Goal: Use online tool/utility: Utilize a website feature to perform a specific function

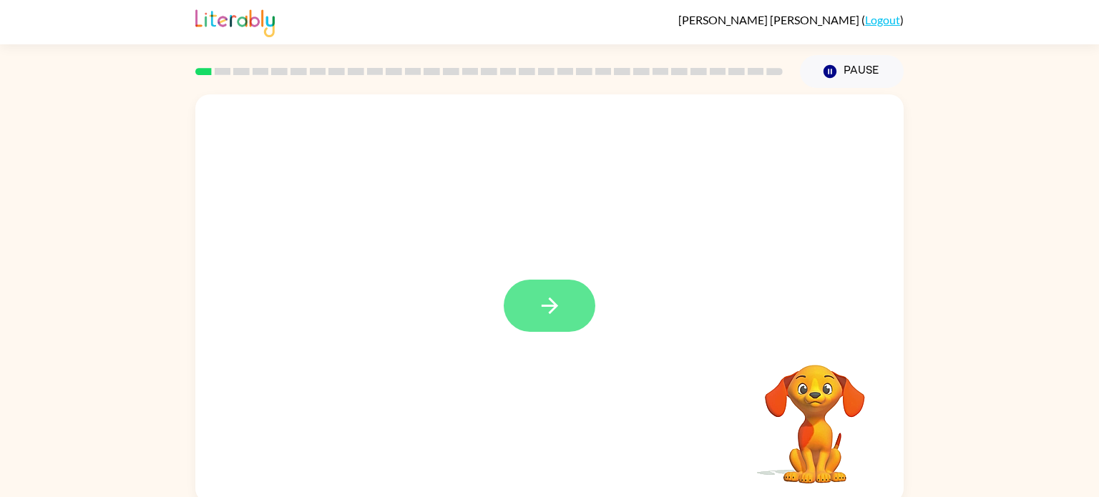
click at [544, 291] on button "button" at bounding box center [550, 306] width 92 height 52
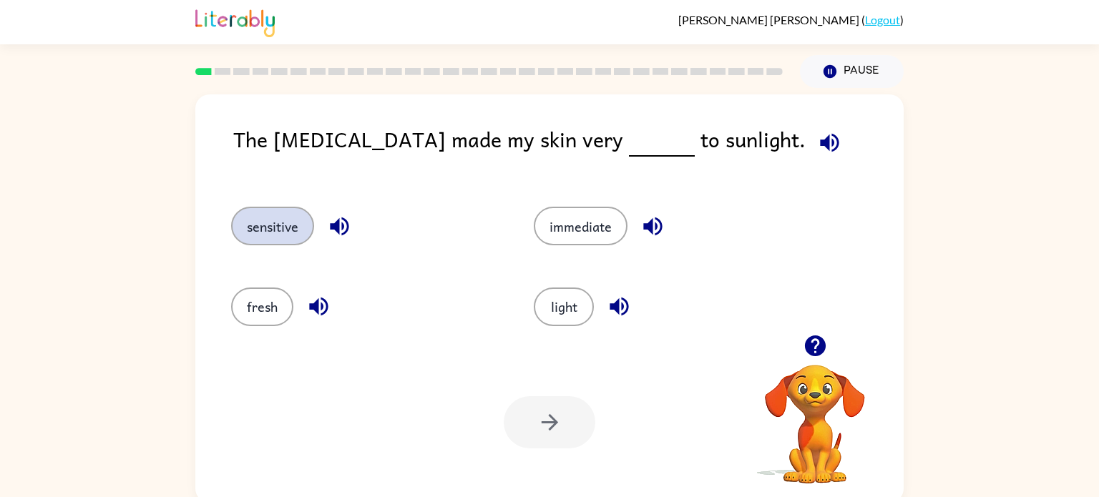
click at [277, 218] on button "sensitive" at bounding box center [272, 226] width 83 height 39
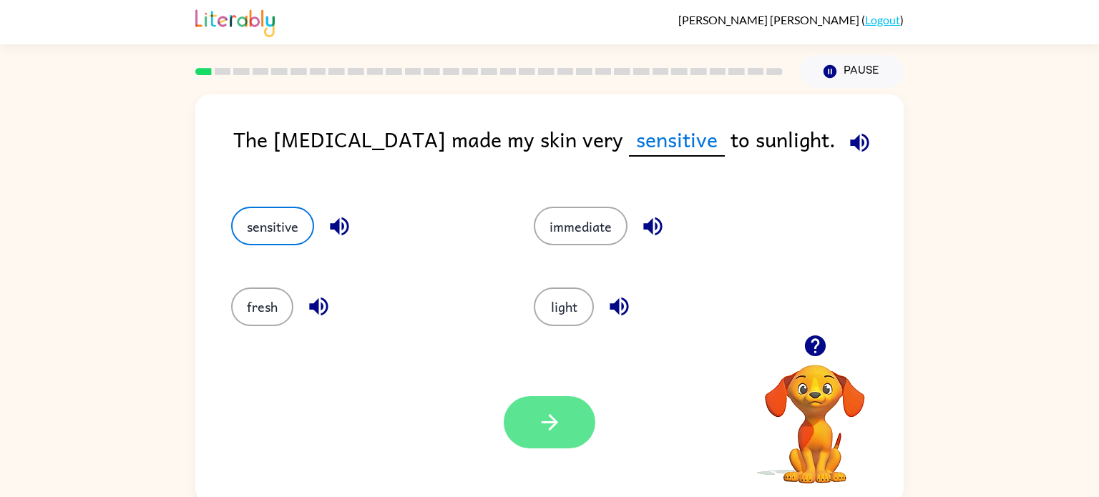
click at [562, 409] on button "button" at bounding box center [550, 422] width 92 height 52
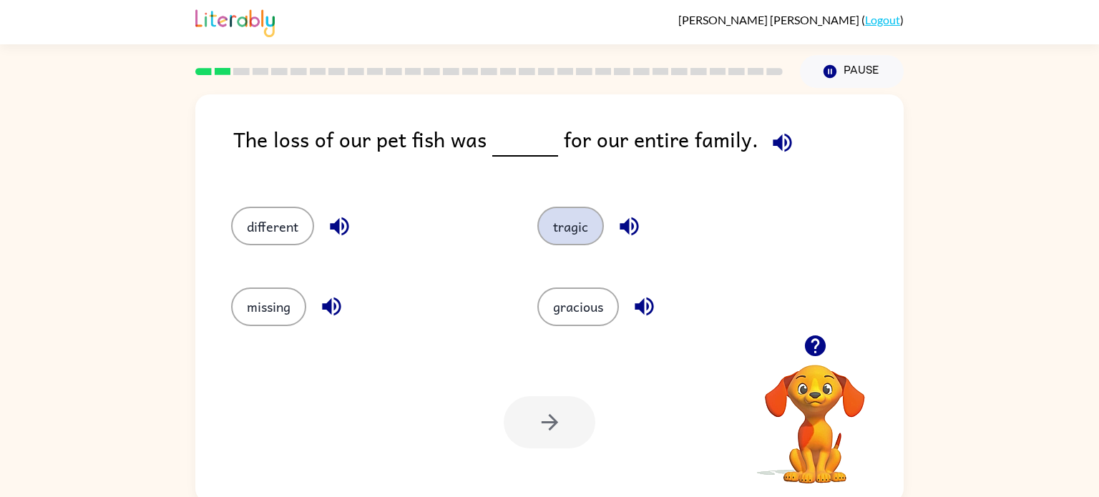
click at [574, 233] on button "tragic" at bounding box center [570, 226] width 67 height 39
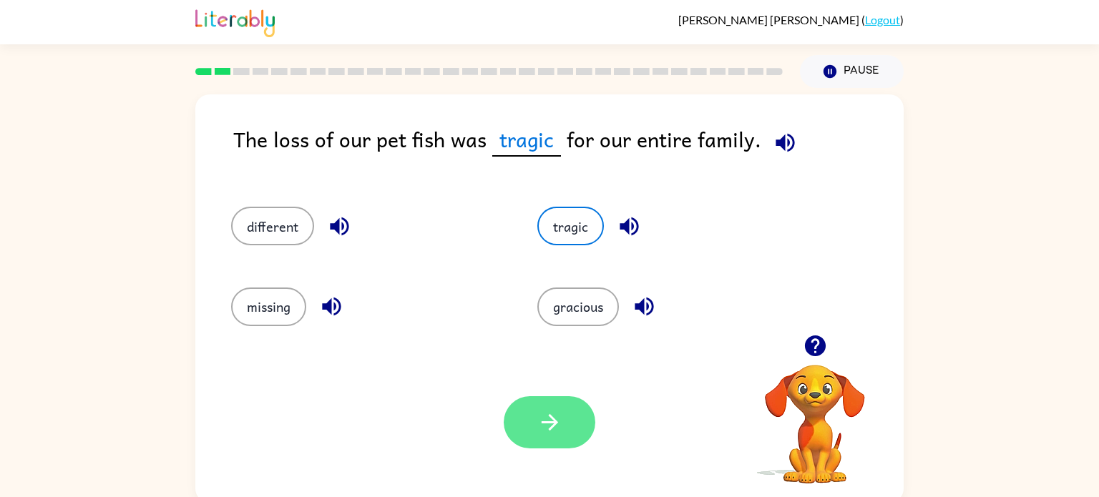
click at [568, 422] on button "button" at bounding box center [550, 422] width 92 height 52
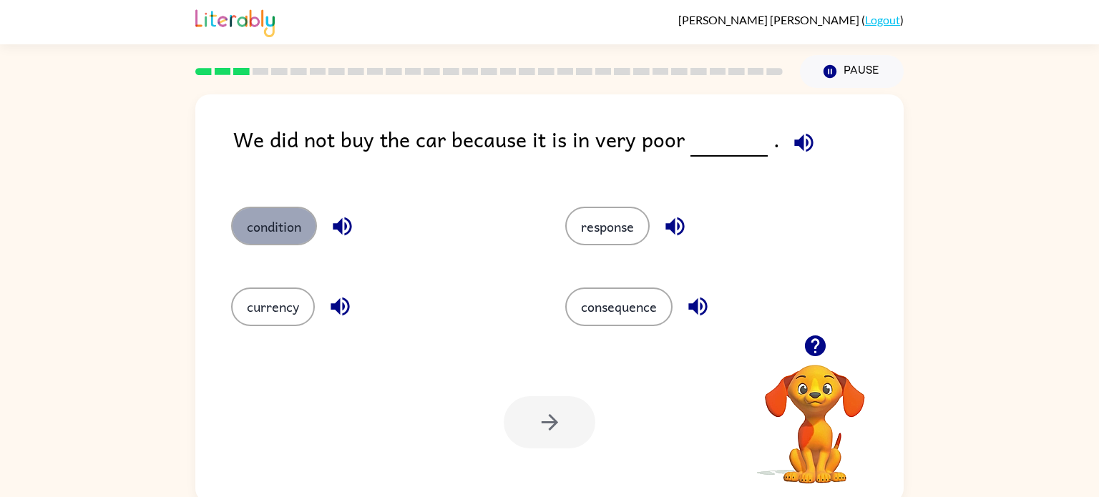
click at [286, 223] on button "condition" at bounding box center [274, 226] width 86 height 39
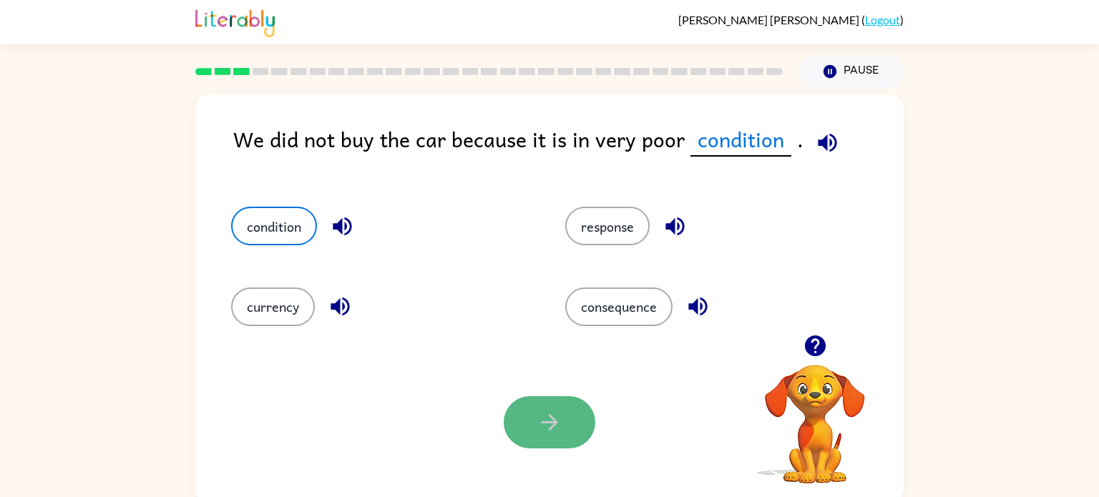
click at [571, 399] on button "button" at bounding box center [550, 422] width 92 height 52
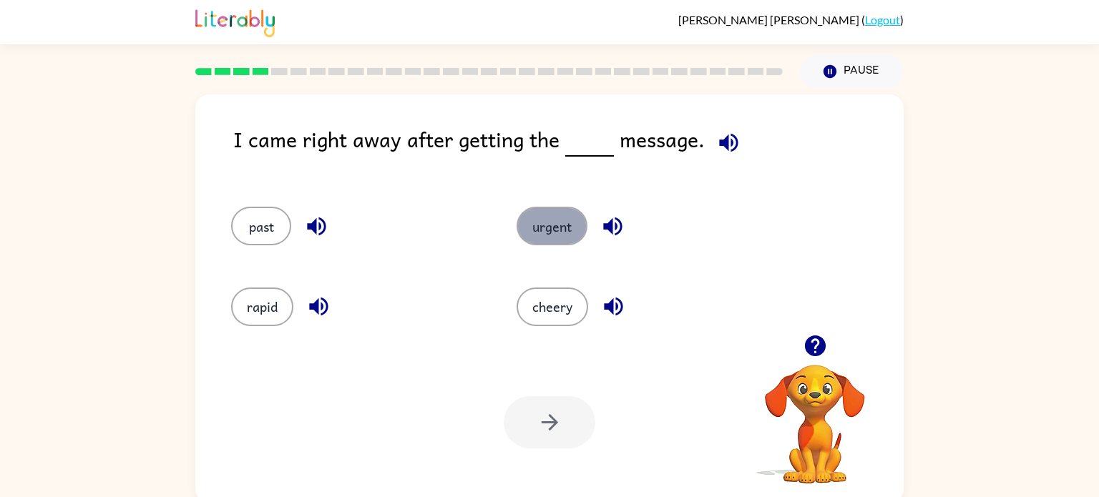
click at [535, 224] on button "urgent" at bounding box center [552, 226] width 71 height 39
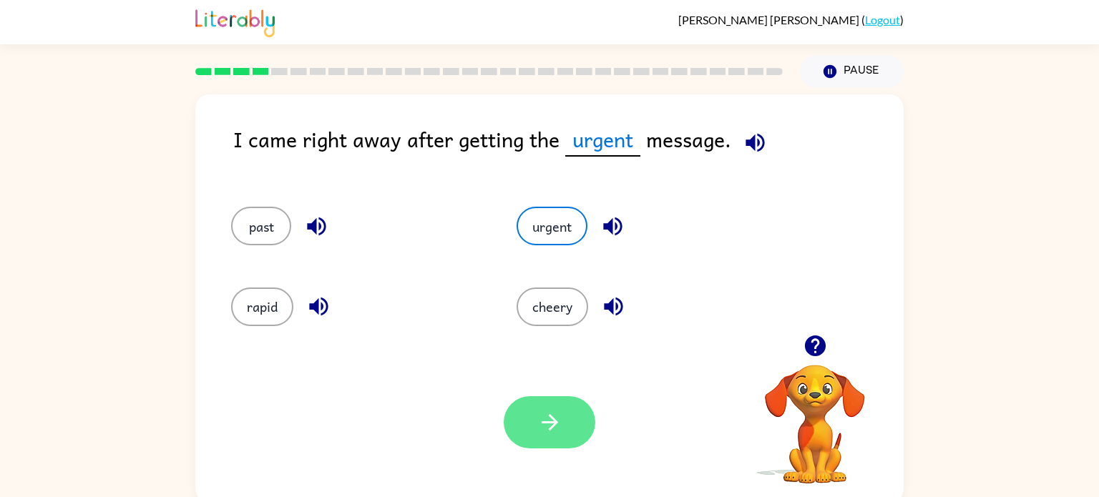
click at [556, 405] on button "button" at bounding box center [550, 422] width 92 height 52
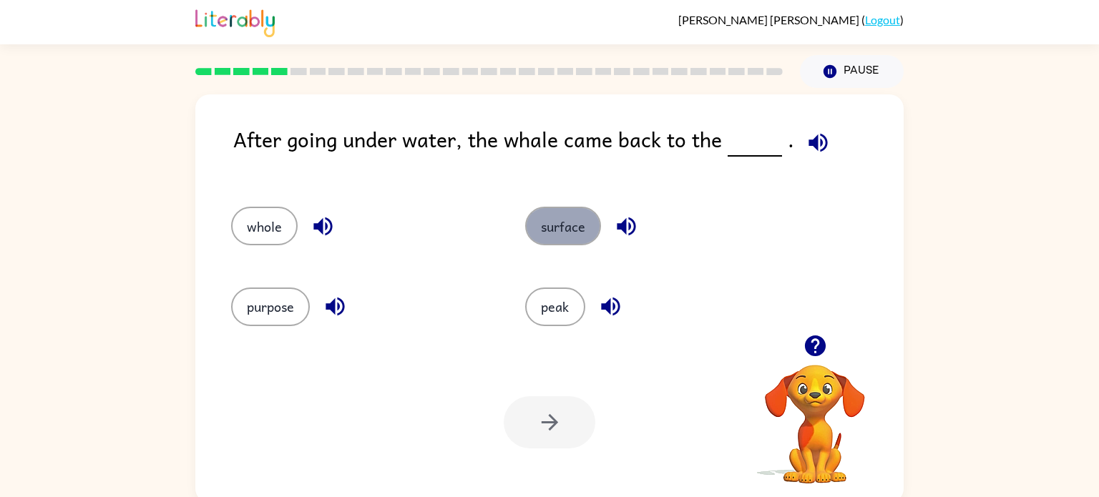
click at [570, 235] on button "surface" at bounding box center [563, 226] width 76 height 39
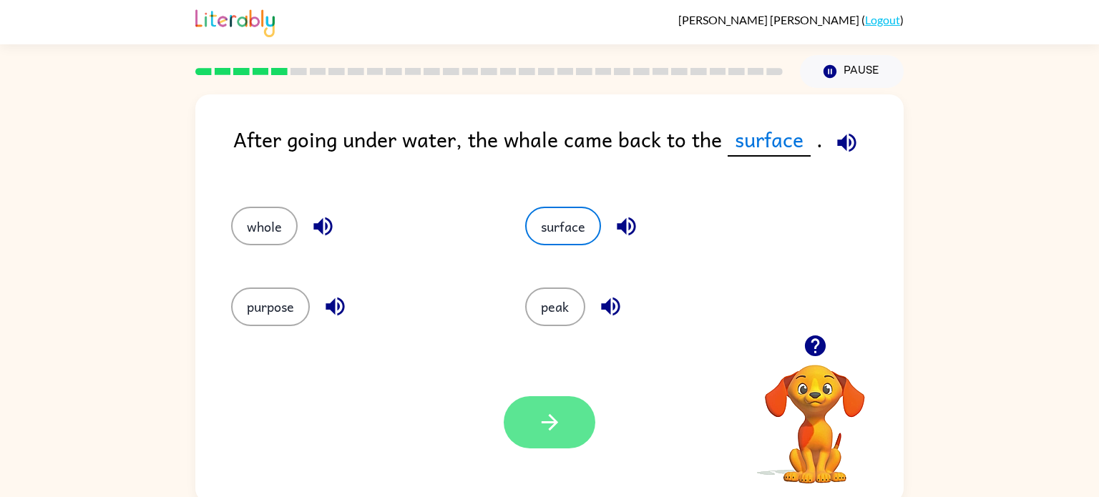
click at [521, 418] on button "button" at bounding box center [550, 422] width 92 height 52
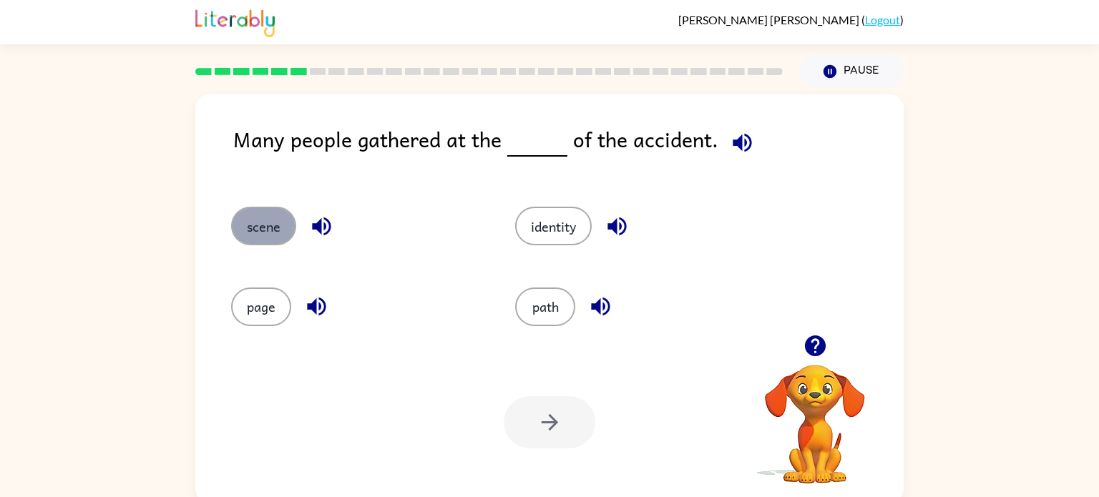
click at [256, 235] on button "scene" at bounding box center [263, 226] width 65 height 39
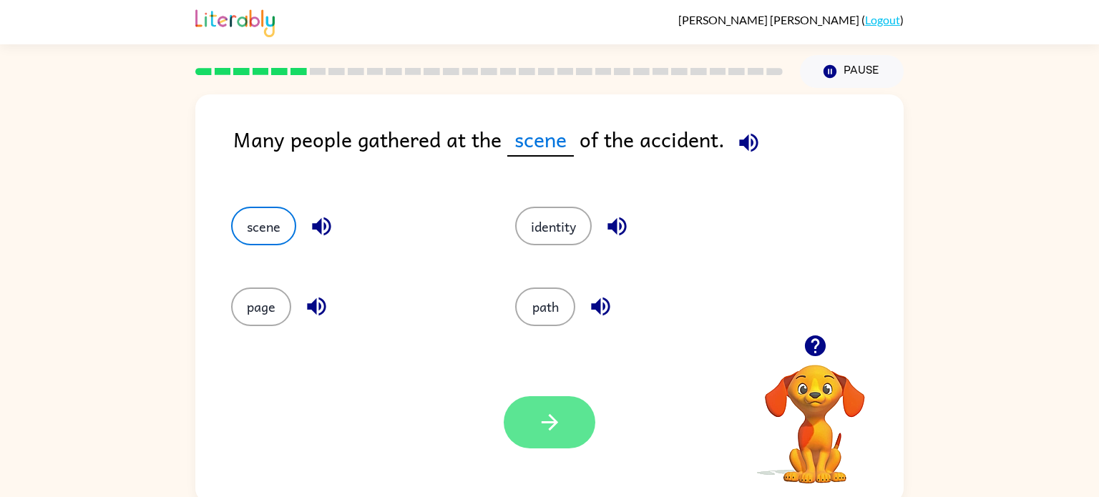
click at [535, 406] on button "button" at bounding box center [550, 422] width 92 height 52
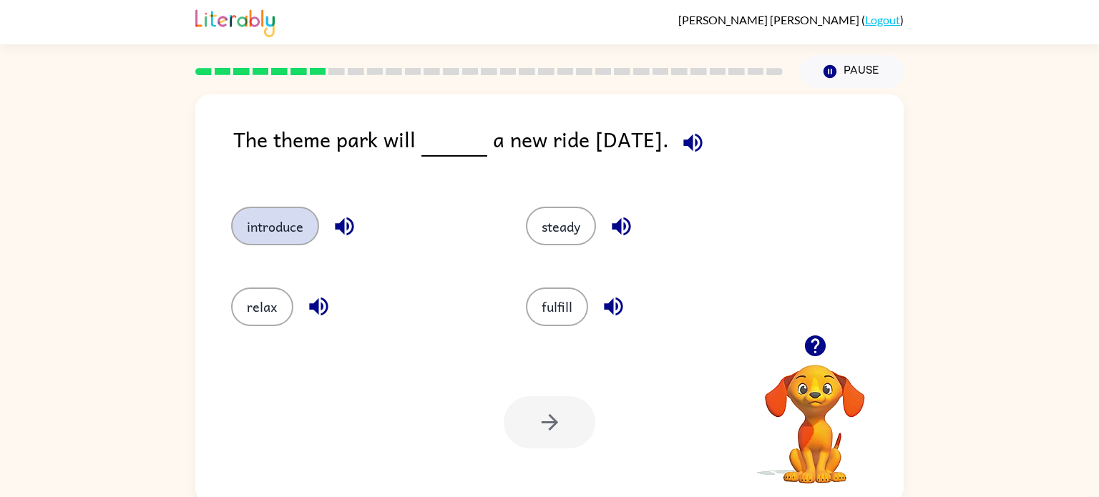
click at [253, 225] on button "introduce" at bounding box center [275, 226] width 88 height 39
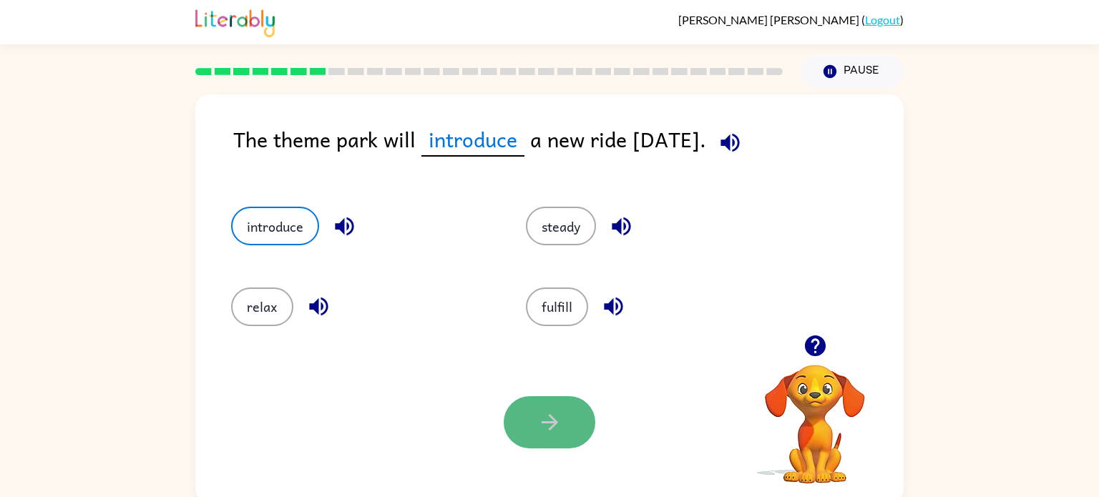
click at [565, 408] on button "button" at bounding box center [550, 422] width 92 height 52
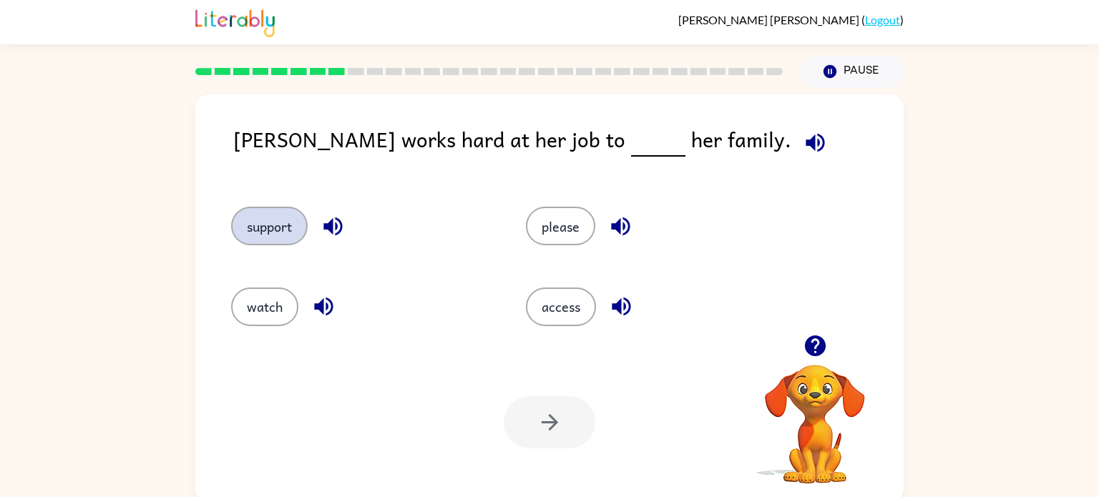
click at [260, 213] on button "support" at bounding box center [269, 226] width 77 height 39
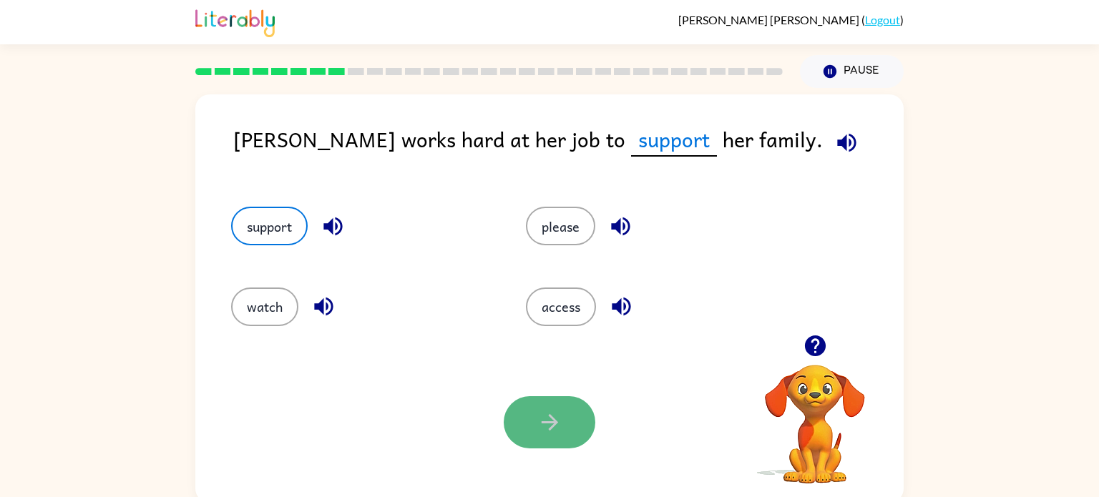
click at [563, 409] on button "button" at bounding box center [550, 422] width 92 height 52
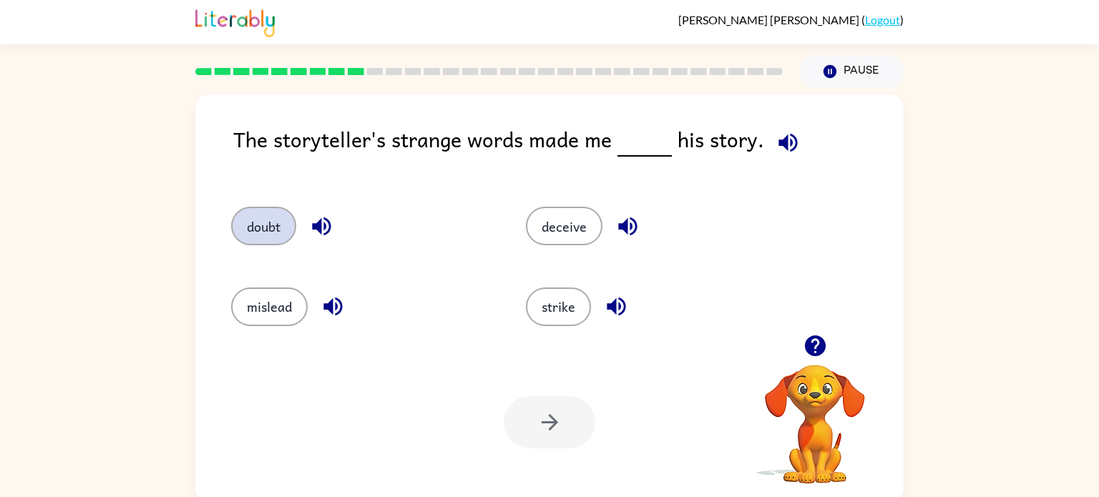
click at [277, 227] on button "doubt" at bounding box center [263, 226] width 65 height 39
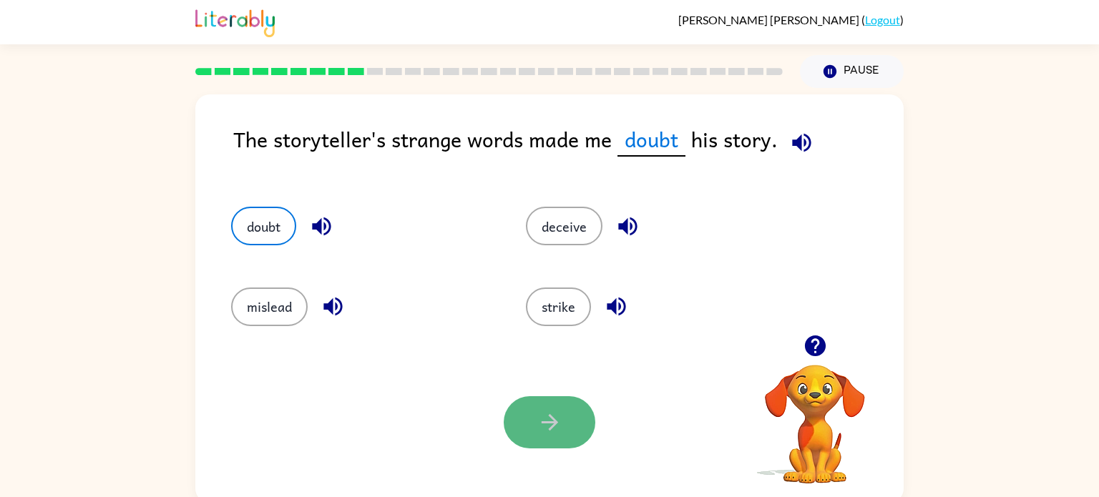
click at [551, 399] on button "button" at bounding box center [550, 422] width 92 height 52
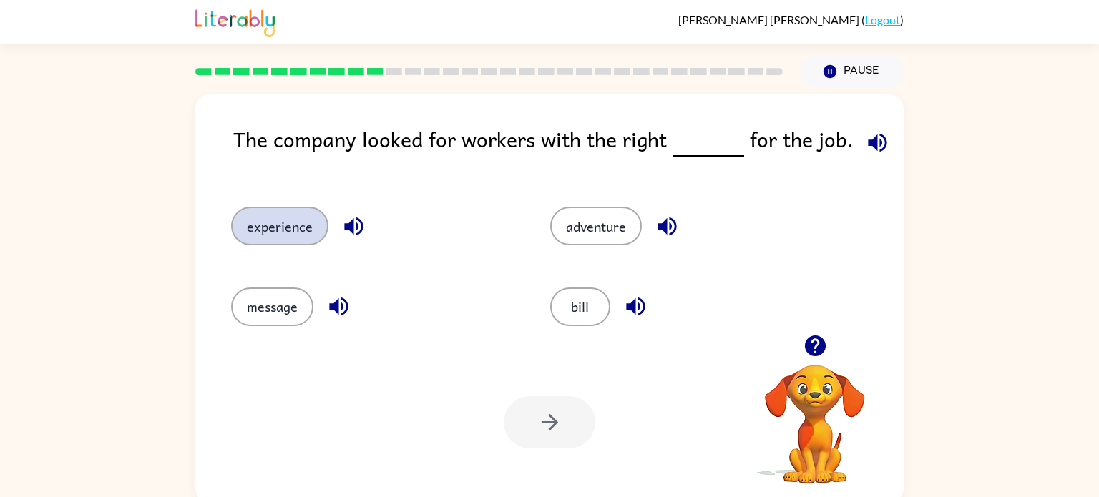
click at [293, 209] on button "experience" at bounding box center [279, 226] width 97 height 39
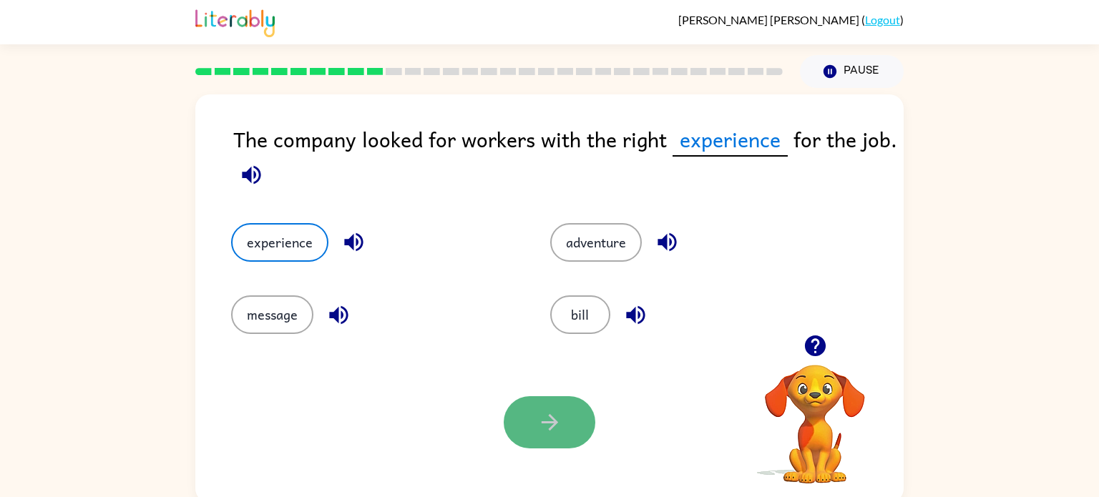
click at [530, 424] on button "button" at bounding box center [550, 422] width 92 height 52
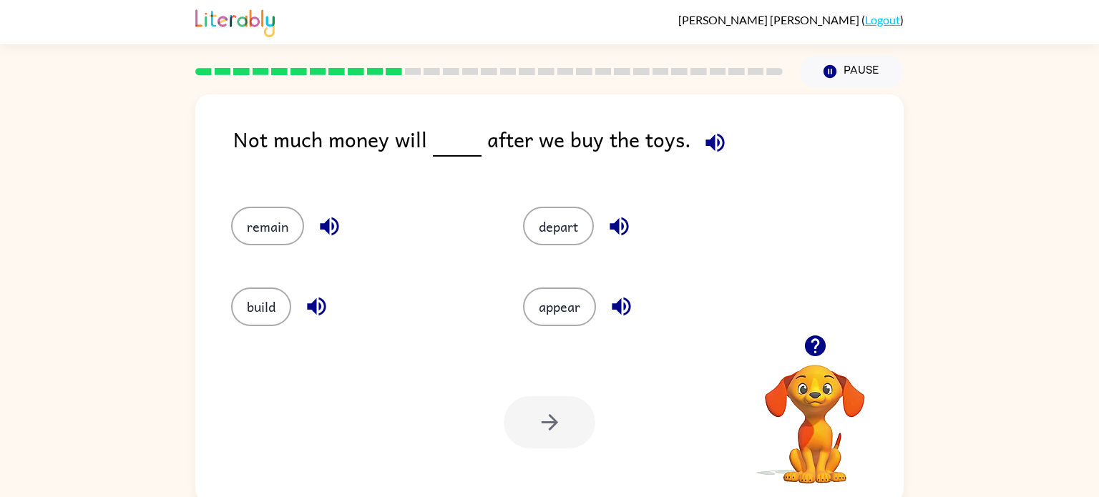
click at [482, 384] on div "Your browser must support playing .mp4 files to use Literably. Please try using…" at bounding box center [549, 422] width 708 height 161
click at [255, 220] on button "remain" at bounding box center [267, 226] width 73 height 39
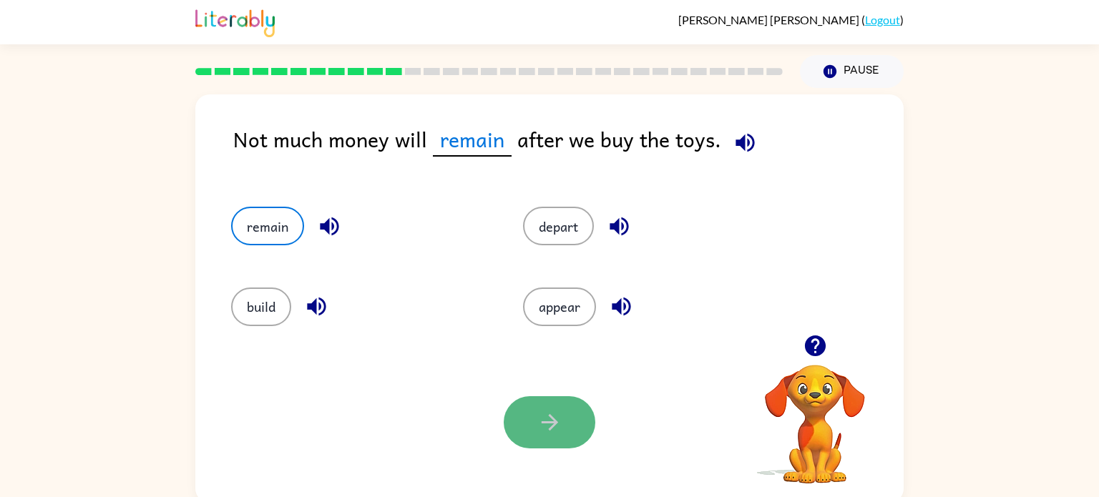
click at [556, 427] on icon "button" at bounding box center [549, 422] width 25 height 25
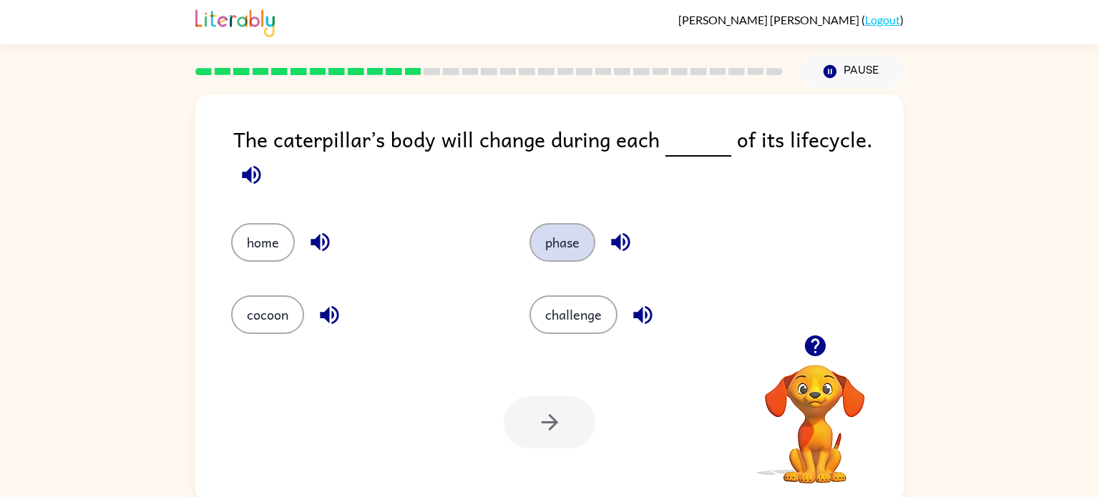
click at [556, 250] on button "phase" at bounding box center [563, 242] width 66 height 39
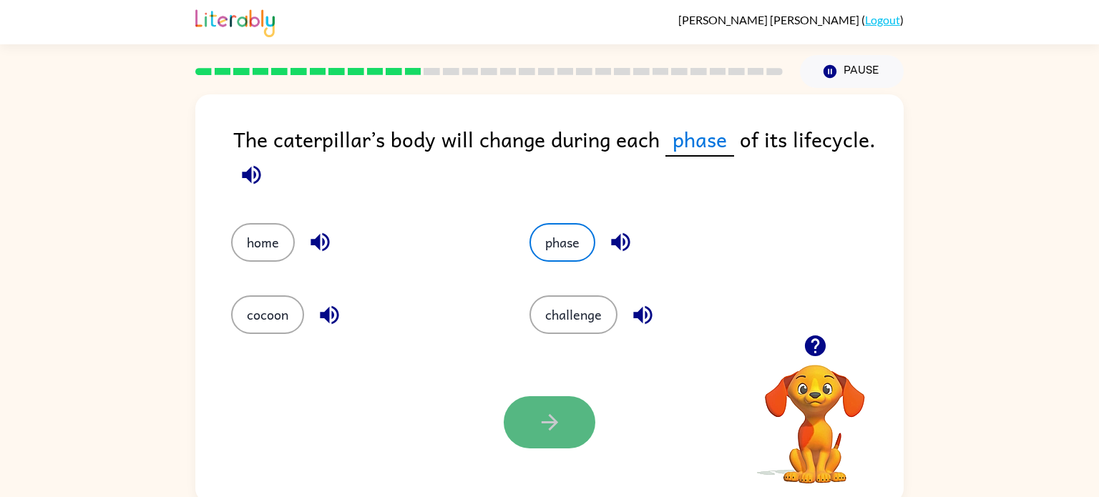
click at [575, 424] on button "button" at bounding box center [550, 422] width 92 height 52
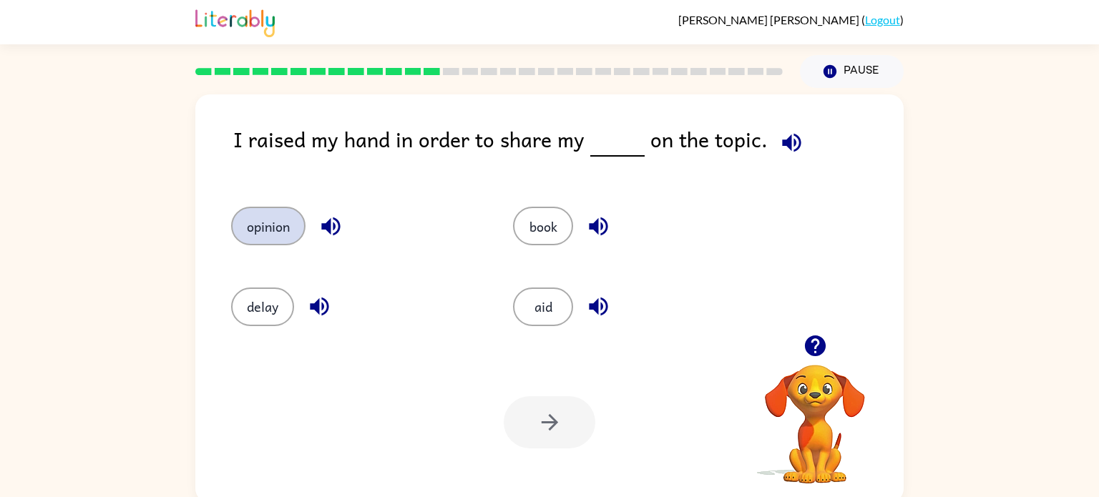
click at [281, 223] on button "opinion" at bounding box center [268, 226] width 74 height 39
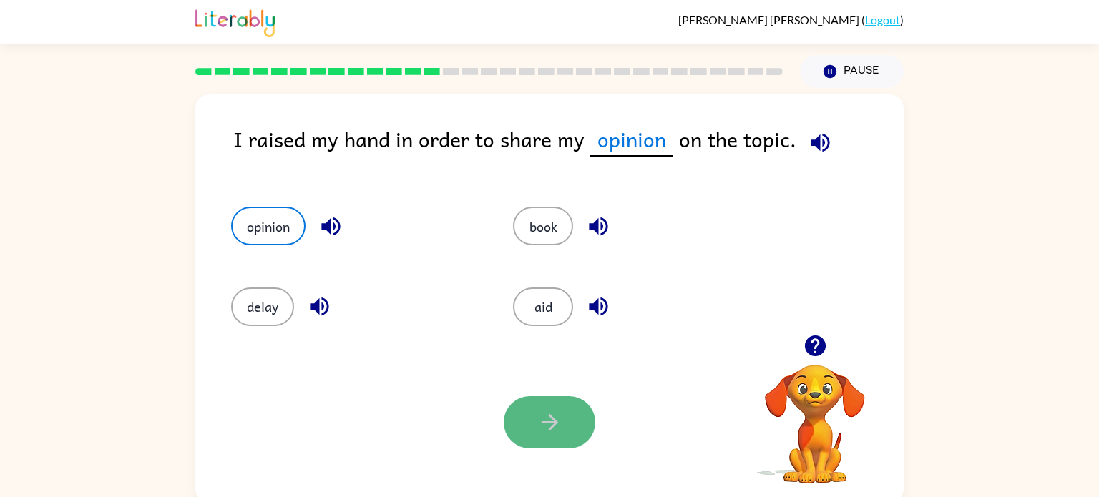
click at [569, 417] on button "button" at bounding box center [550, 422] width 92 height 52
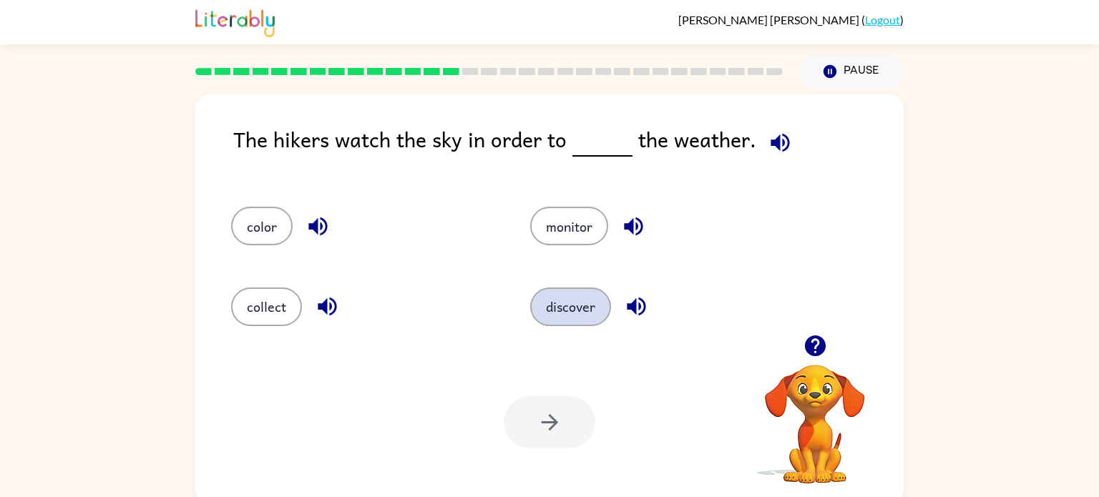
click at [559, 305] on button "discover" at bounding box center [570, 307] width 81 height 39
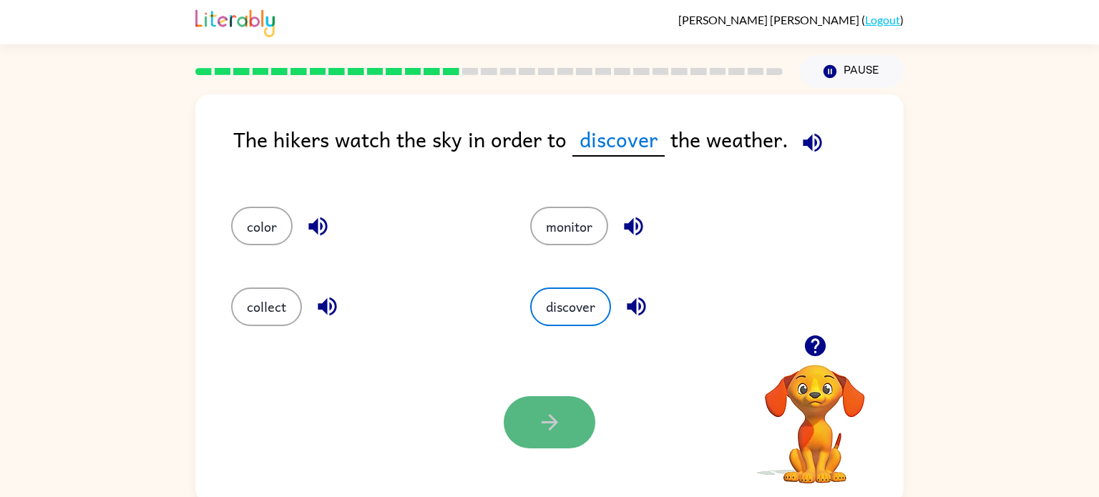
click at [572, 421] on button "button" at bounding box center [550, 422] width 92 height 52
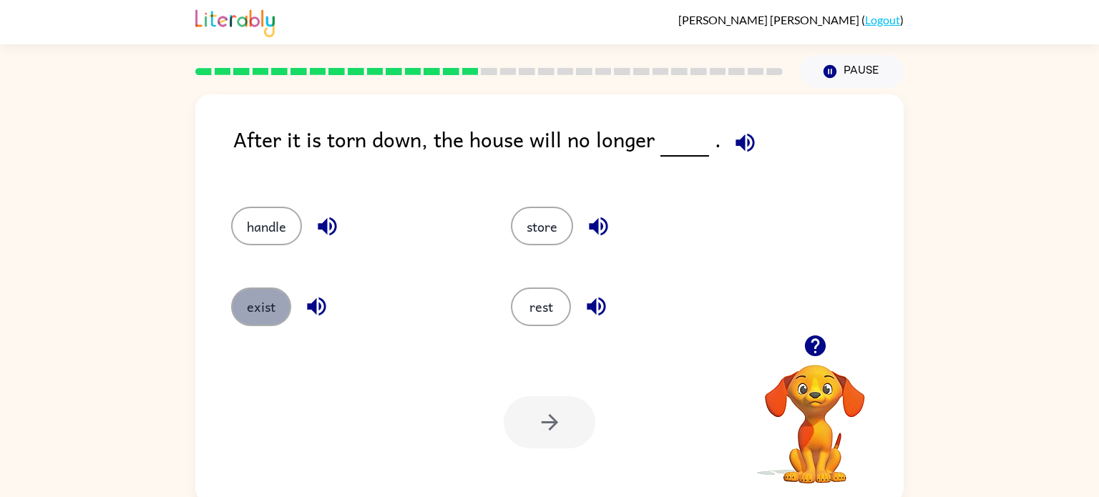
click at [242, 309] on button "exist" at bounding box center [261, 307] width 60 height 39
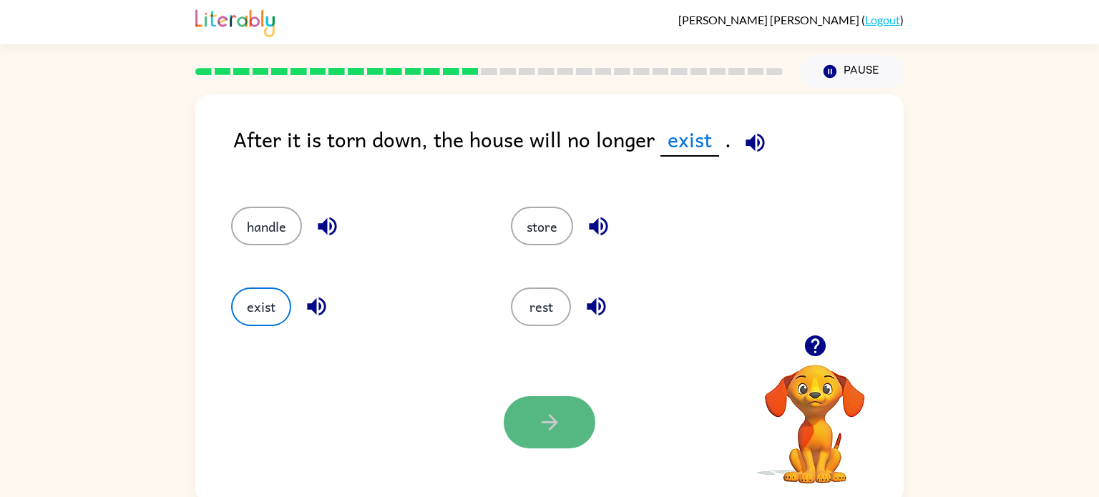
click at [521, 412] on button "button" at bounding box center [550, 422] width 92 height 52
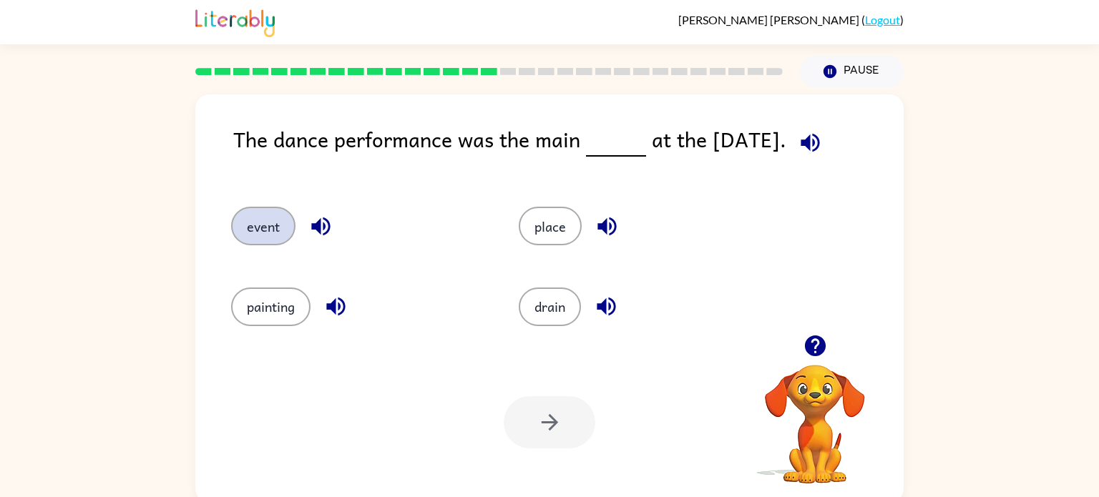
click at [279, 218] on button "event" at bounding box center [263, 226] width 64 height 39
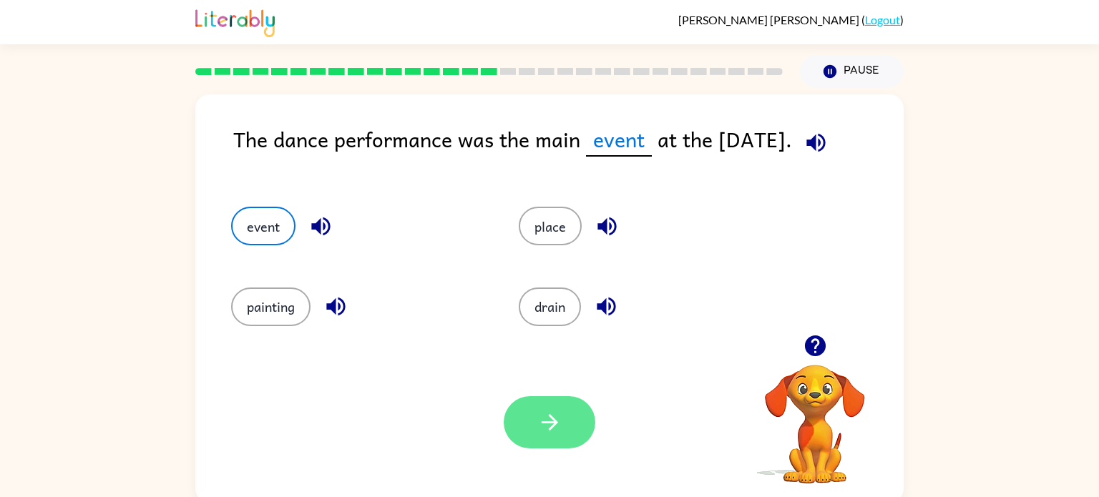
click at [560, 414] on icon "button" at bounding box center [549, 422] width 25 height 25
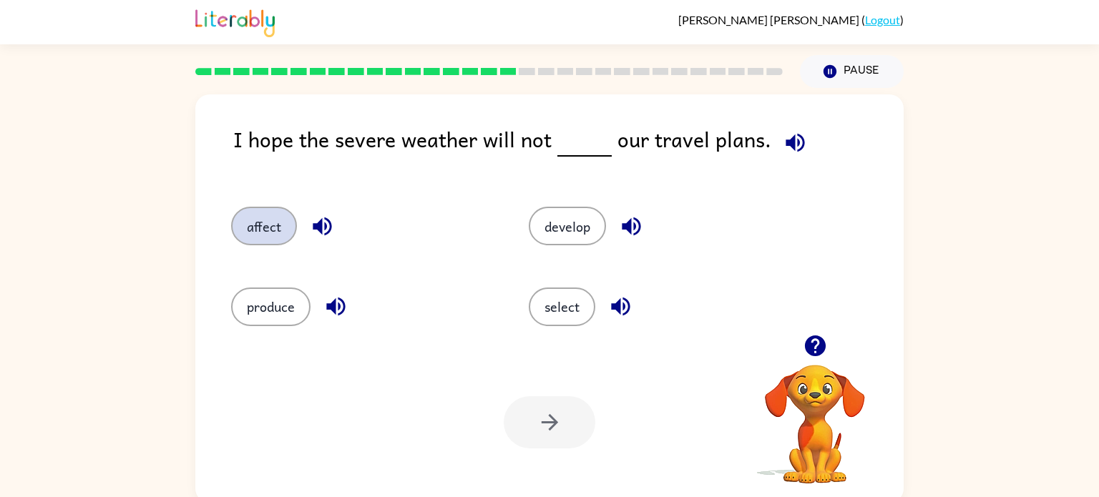
click at [272, 215] on button "affect" at bounding box center [264, 226] width 66 height 39
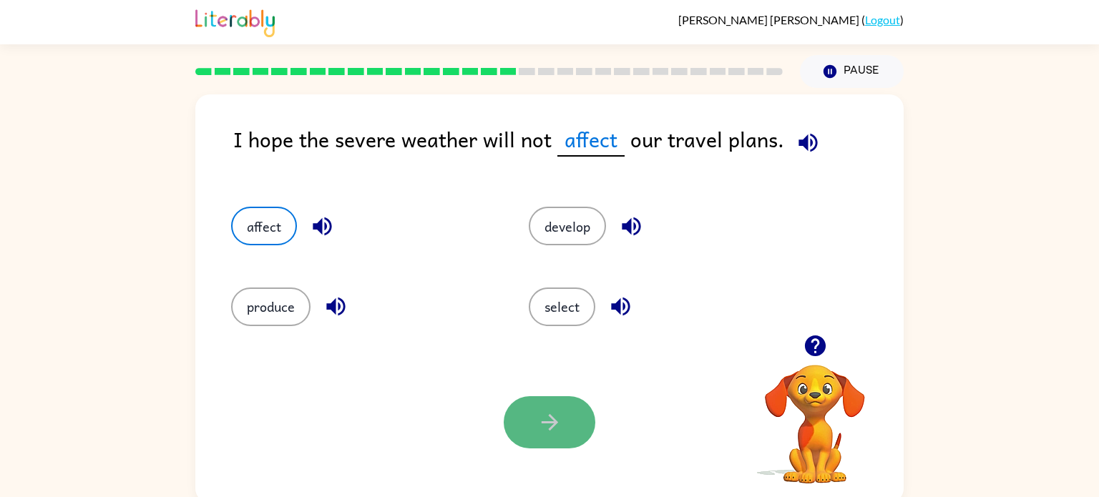
click at [576, 419] on button "button" at bounding box center [550, 422] width 92 height 52
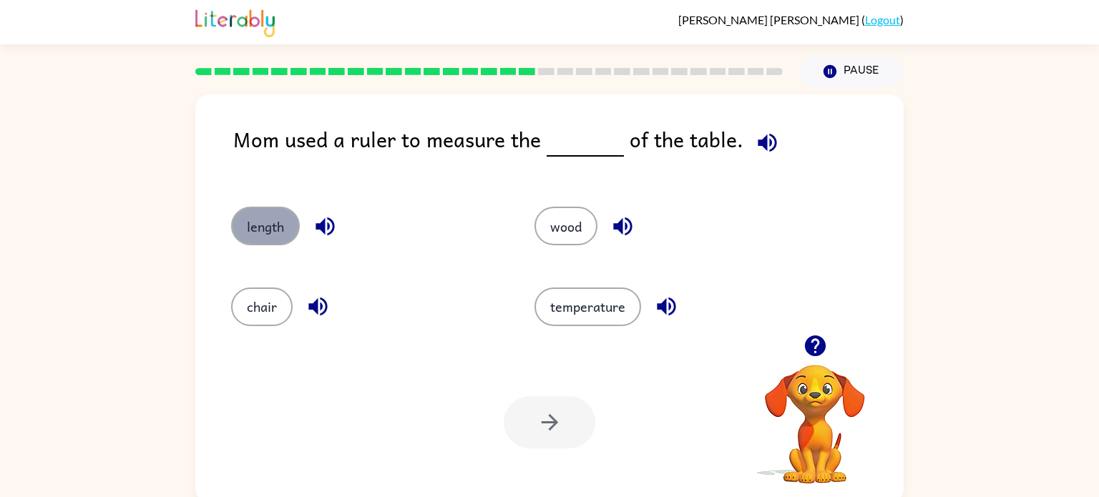
click at [249, 223] on button "length" at bounding box center [265, 226] width 69 height 39
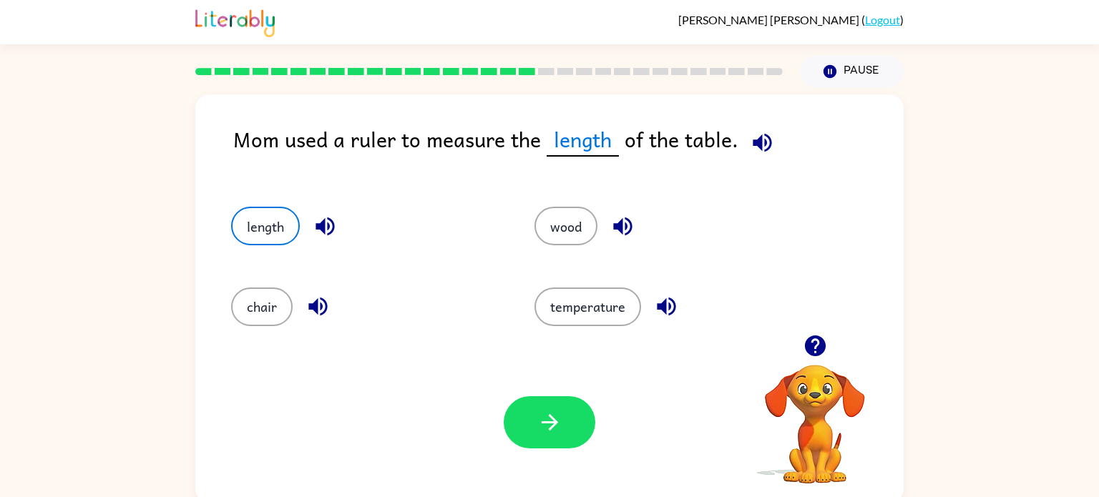
click at [555, 394] on div "Your browser must support playing .mp4 files to use Literably. Please try using…" at bounding box center [549, 422] width 708 height 161
click at [556, 398] on button "button" at bounding box center [550, 422] width 92 height 52
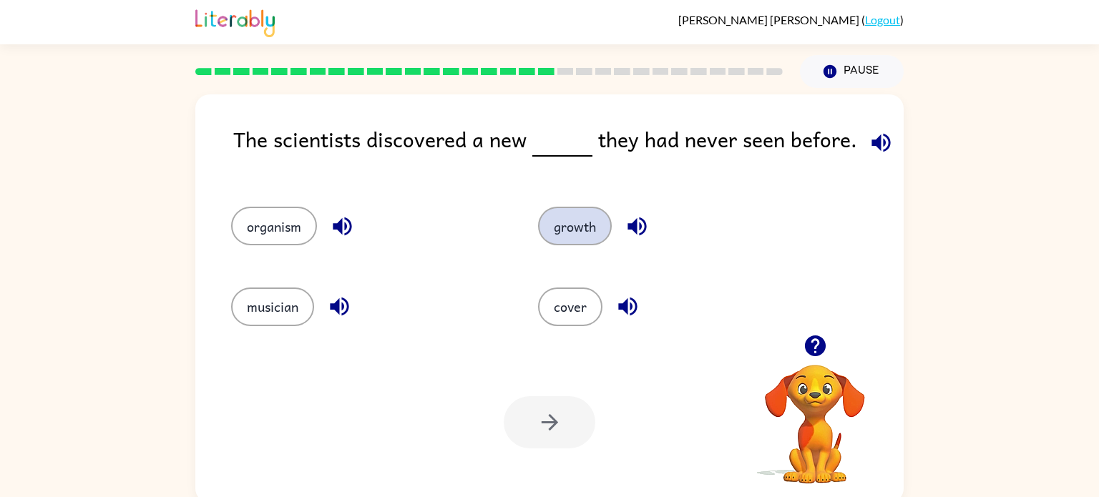
click at [579, 225] on button "growth" at bounding box center [575, 226] width 74 height 39
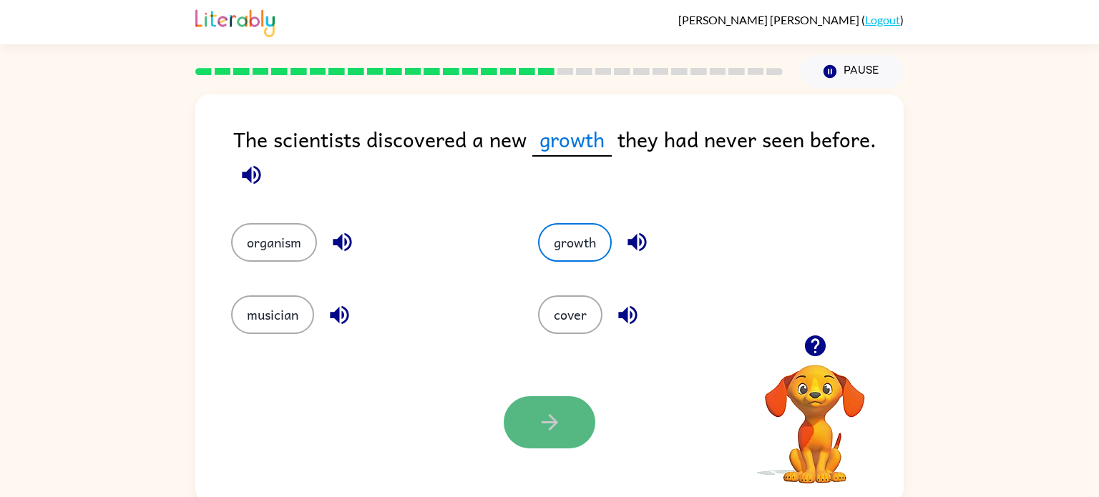
click at [542, 432] on icon "button" at bounding box center [549, 422] width 25 height 25
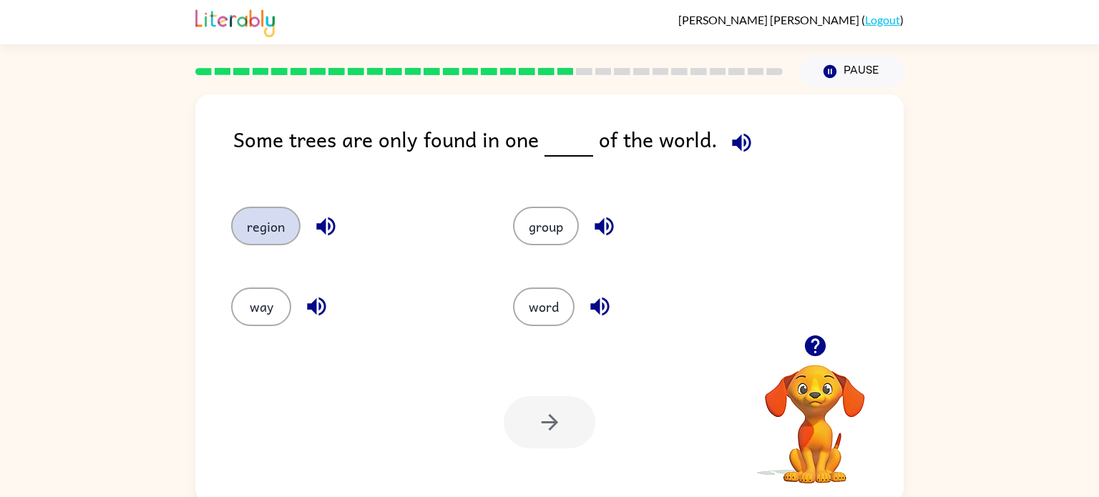
click at [269, 224] on button "region" at bounding box center [265, 226] width 69 height 39
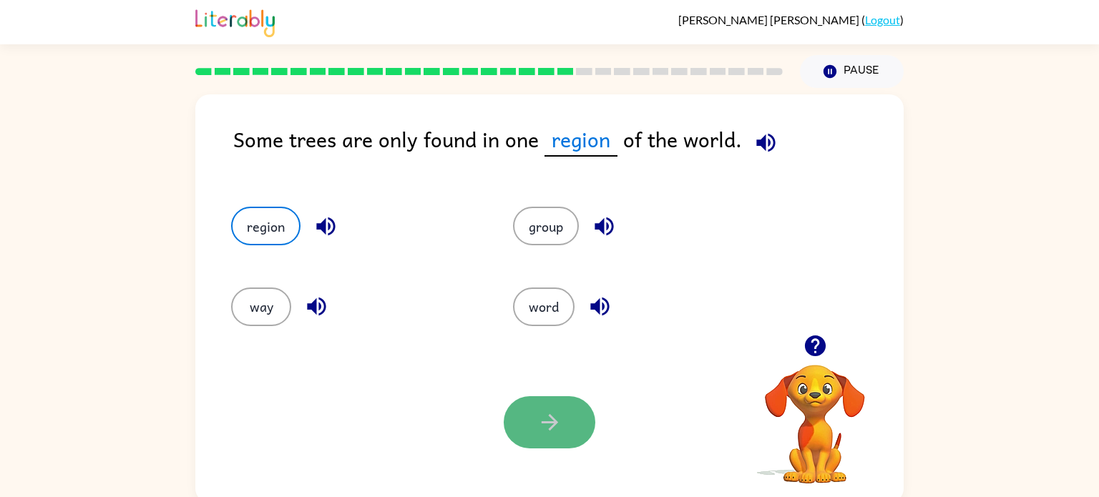
click at [515, 418] on button "button" at bounding box center [550, 422] width 92 height 52
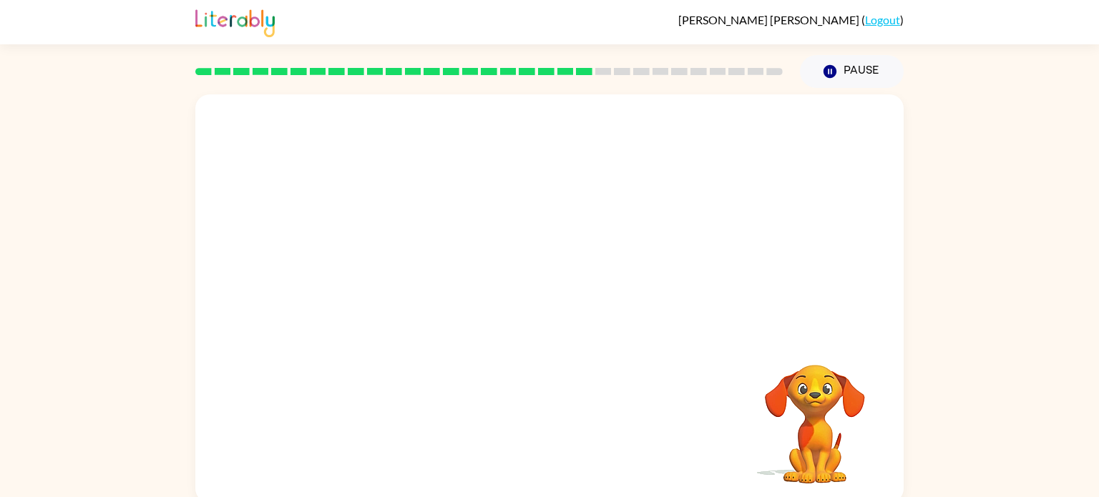
click at [518, 422] on div "Your browser must support playing .mp4 files to use Literably. Please try using…" at bounding box center [549, 298] width 708 height 409
click at [409, 299] on video "Your browser must support playing .mp4 files to use Literably. Please try using…" at bounding box center [549, 214] width 708 height 240
click at [411, 294] on video "Your browser must support playing .mp4 files to use Literably. Please try using…" at bounding box center [549, 214] width 708 height 240
click at [369, 349] on div "Your browser must support playing .mp4 files to use Literably. Please try using…" at bounding box center [549, 298] width 708 height 409
click at [536, 315] on button "button" at bounding box center [550, 306] width 92 height 52
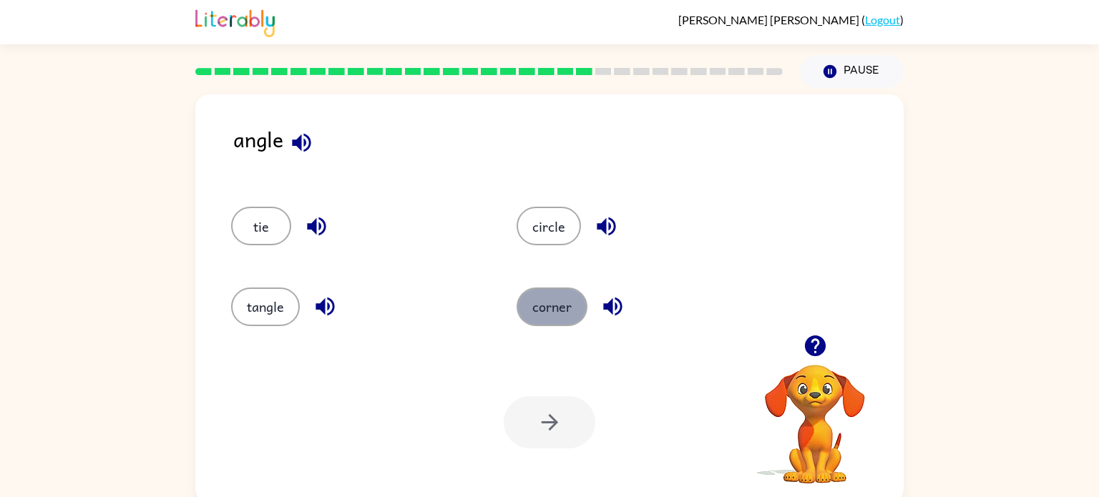
click at [537, 294] on button "corner" at bounding box center [552, 307] width 71 height 39
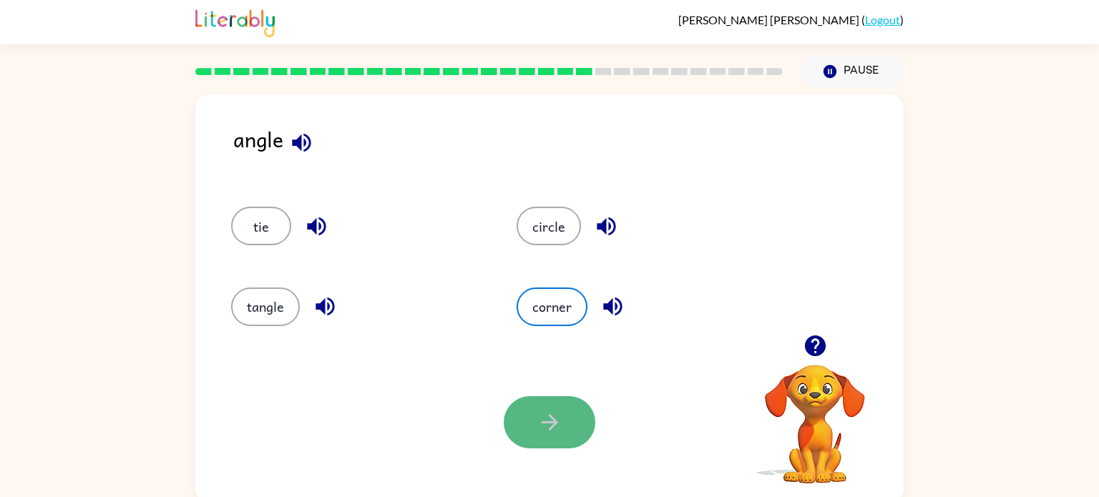
click at [542, 404] on button "button" at bounding box center [550, 422] width 92 height 52
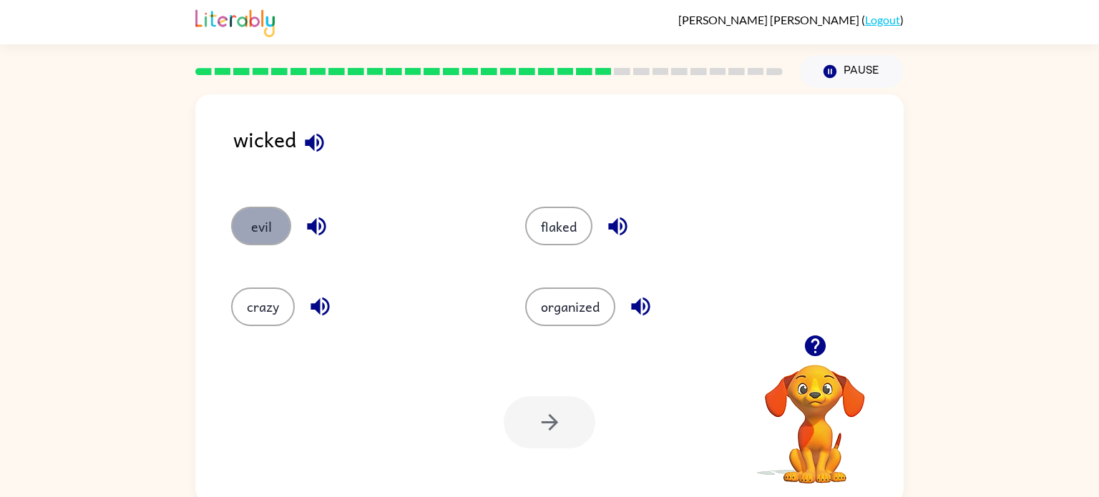
click at [256, 235] on button "evil" at bounding box center [261, 226] width 60 height 39
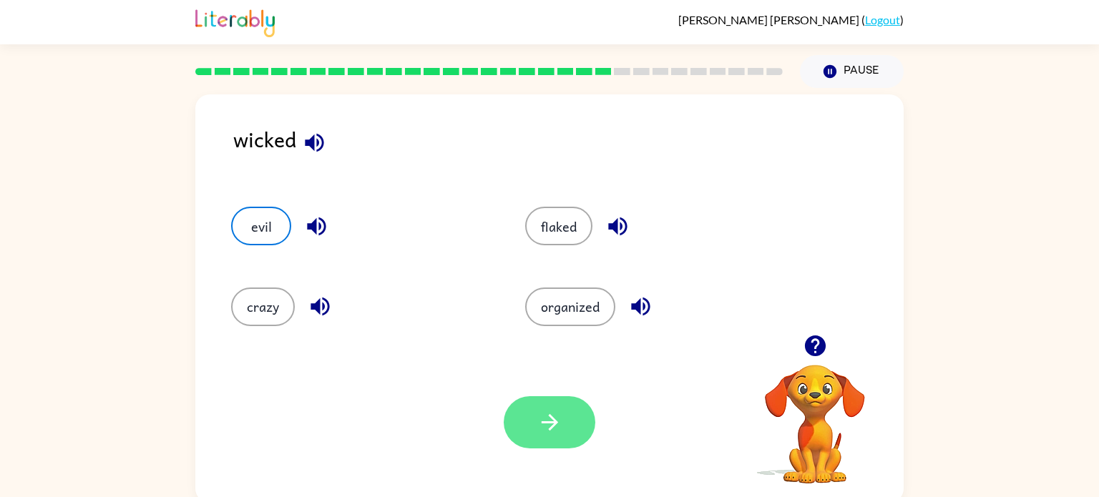
click at [532, 427] on button "button" at bounding box center [550, 422] width 92 height 52
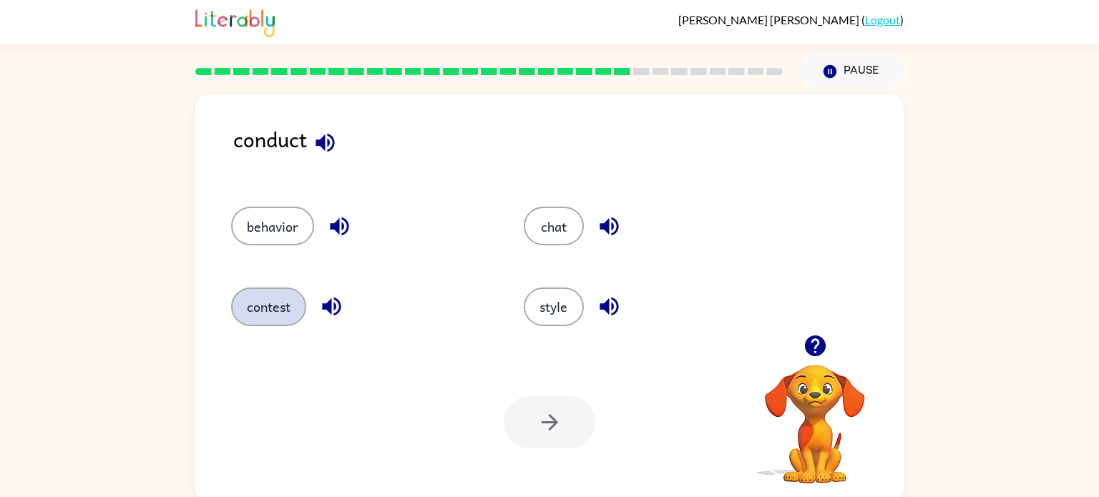
click at [248, 315] on button "contest" at bounding box center [268, 307] width 75 height 39
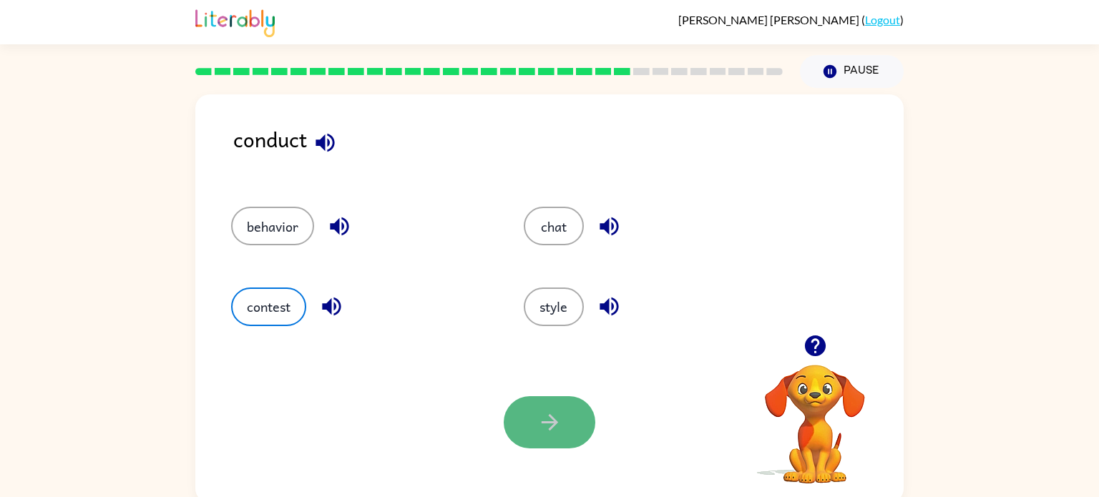
click at [557, 436] on button "button" at bounding box center [550, 422] width 92 height 52
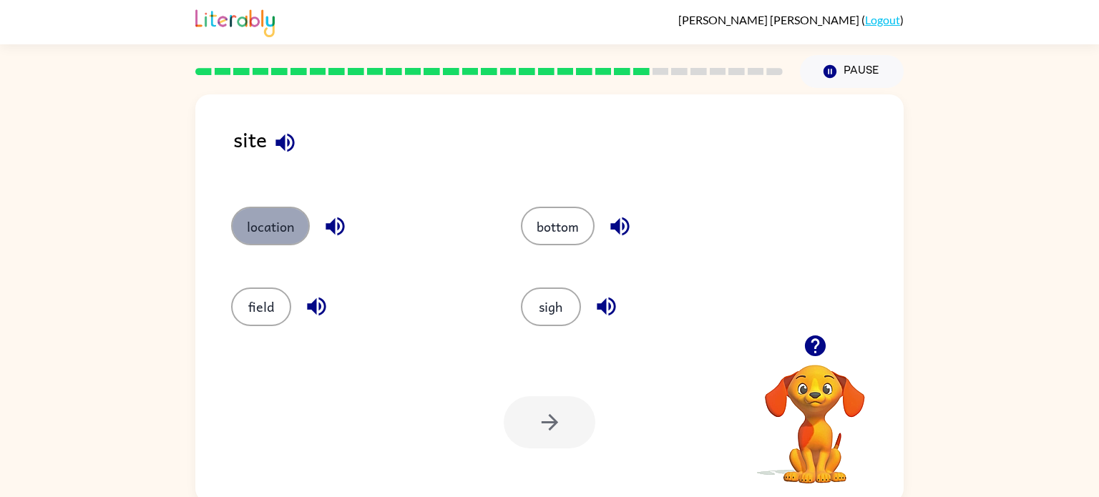
click at [251, 215] on button "location" at bounding box center [270, 226] width 79 height 39
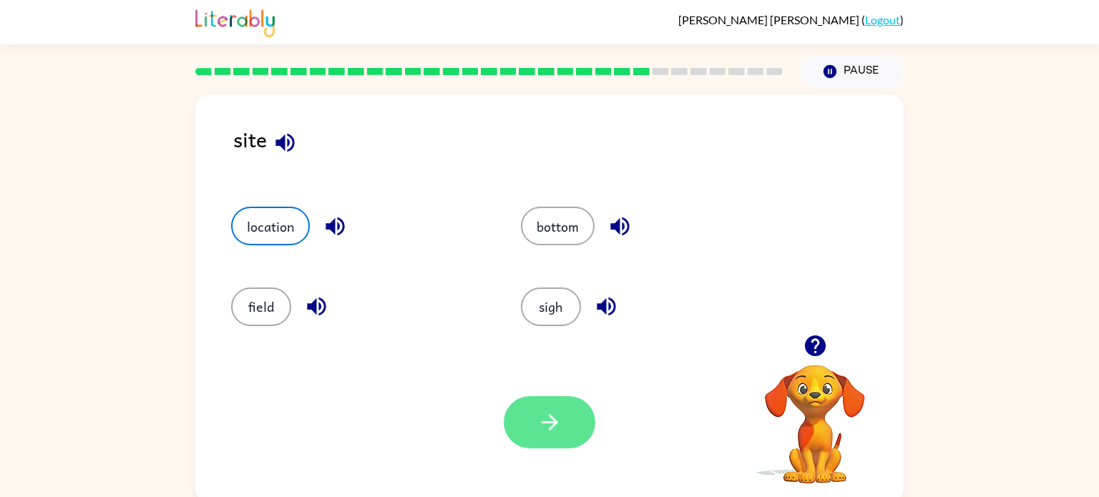
click at [540, 404] on button "button" at bounding box center [550, 422] width 92 height 52
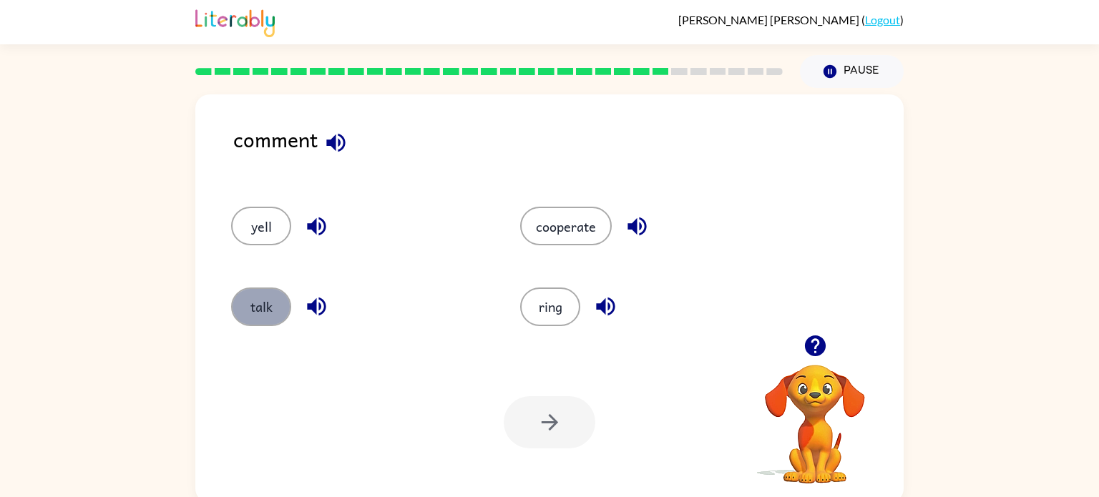
click at [259, 314] on button "talk" at bounding box center [261, 307] width 60 height 39
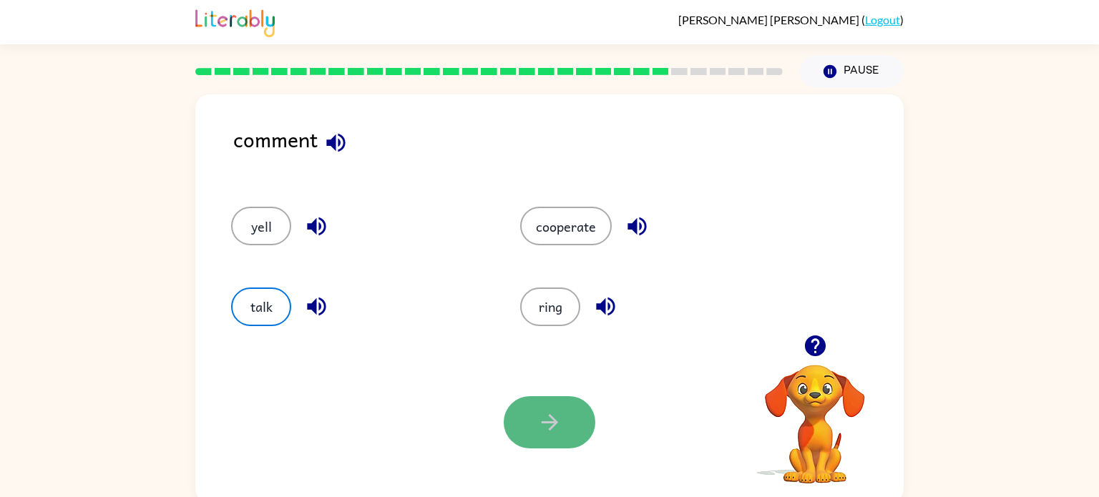
click at [532, 412] on button "button" at bounding box center [550, 422] width 92 height 52
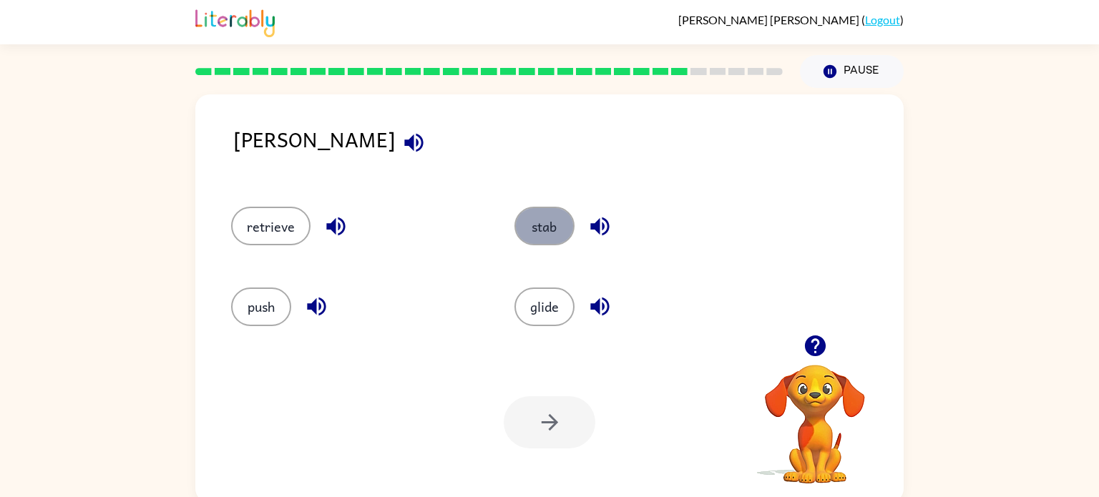
click at [557, 222] on button "stab" at bounding box center [545, 226] width 60 height 39
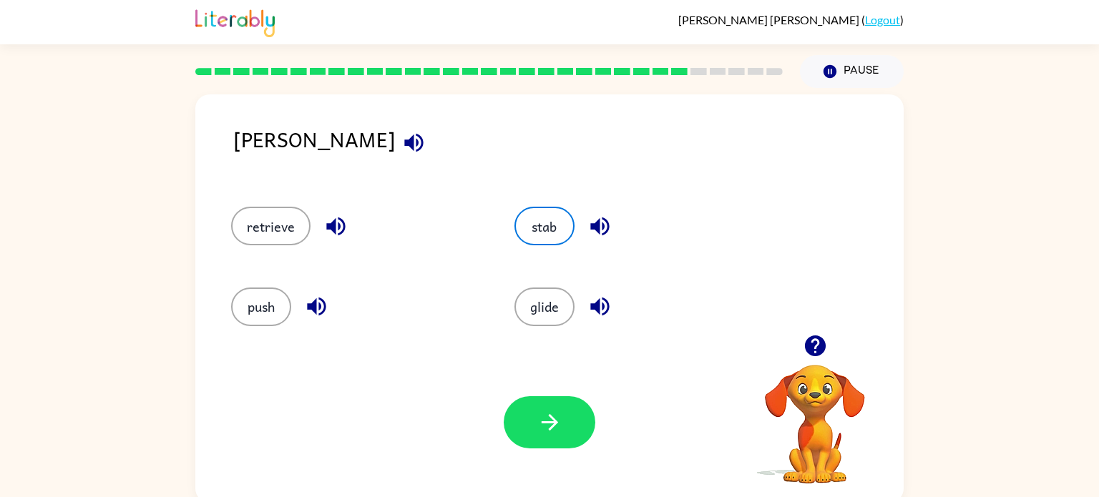
click at [555, 393] on div "Your browser must support playing .mp4 files to use Literably. Please try using…" at bounding box center [549, 422] width 708 height 161
click at [555, 398] on button "button" at bounding box center [550, 422] width 92 height 52
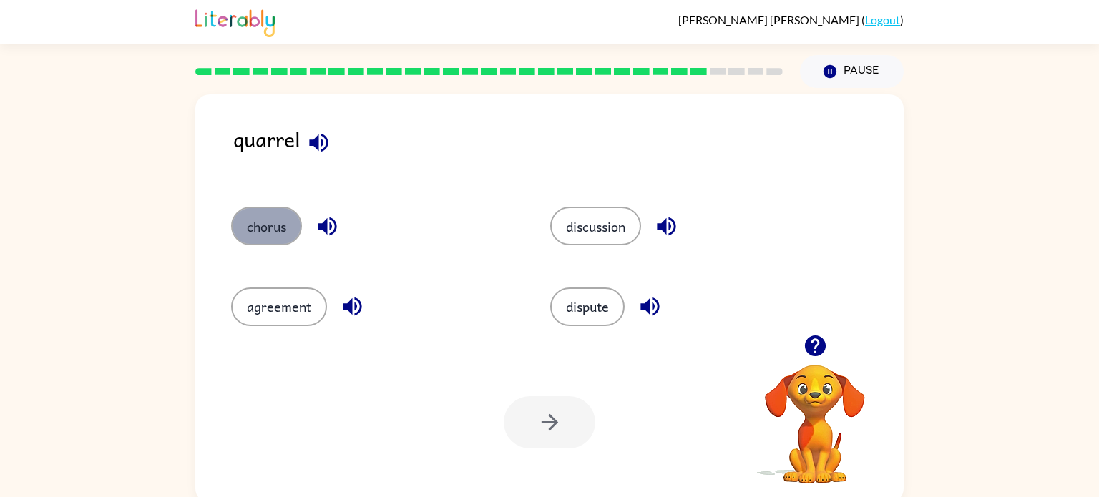
click at [280, 213] on button "chorus" at bounding box center [266, 226] width 71 height 39
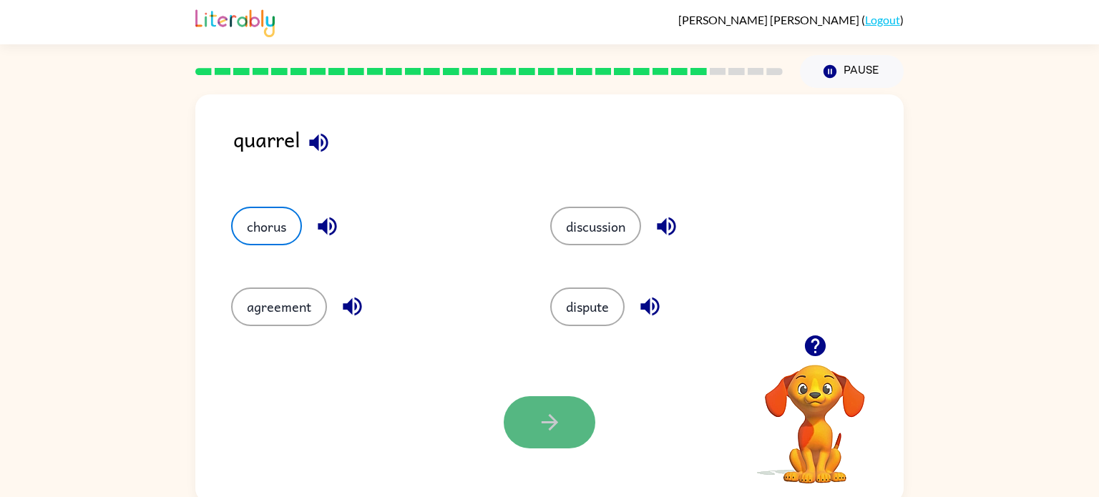
click at [547, 406] on button "button" at bounding box center [550, 422] width 92 height 52
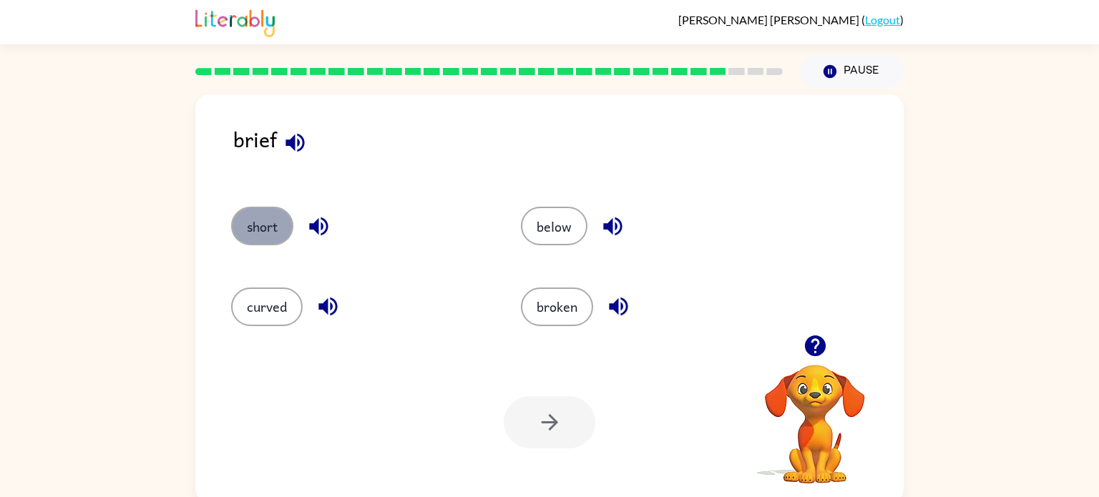
click at [260, 223] on button "short" at bounding box center [262, 226] width 62 height 39
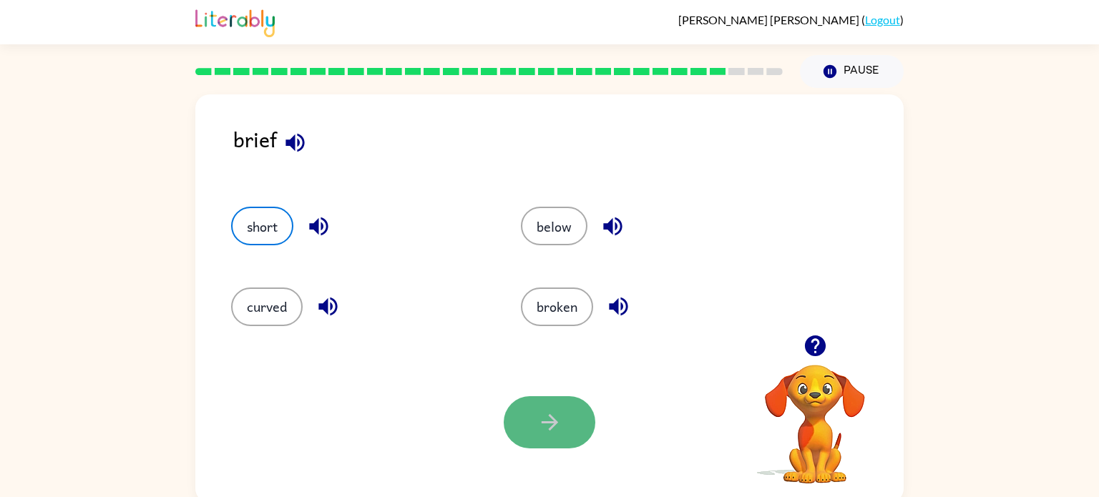
click at [541, 411] on icon "button" at bounding box center [549, 422] width 25 height 25
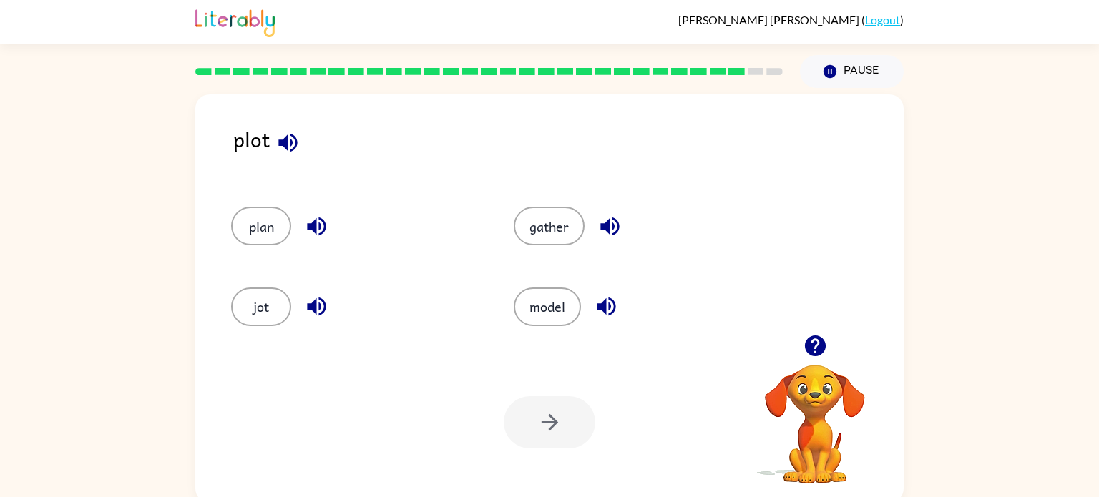
click at [540, 408] on div at bounding box center [550, 422] width 92 height 52
click at [267, 226] on button "plan" at bounding box center [261, 226] width 60 height 39
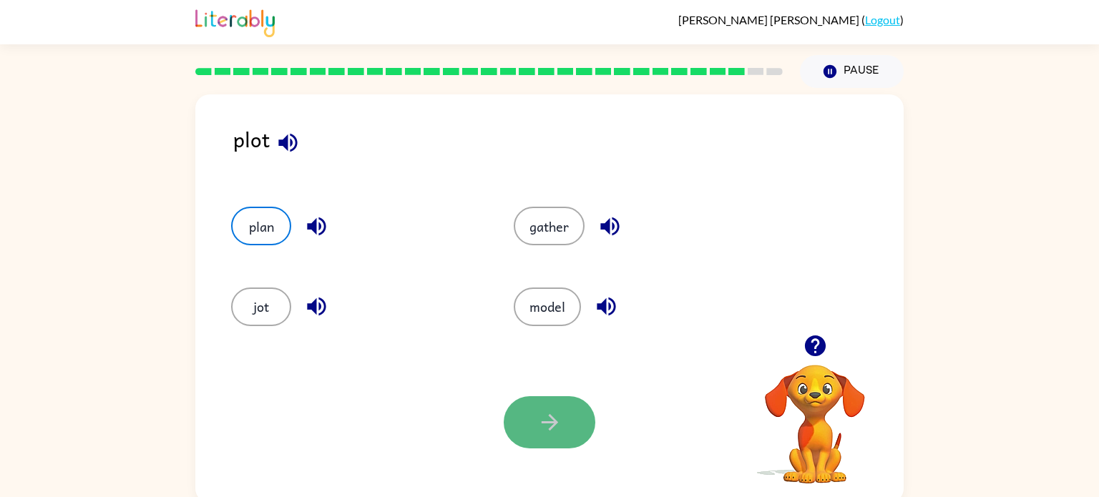
click at [553, 424] on icon "button" at bounding box center [549, 422] width 16 height 16
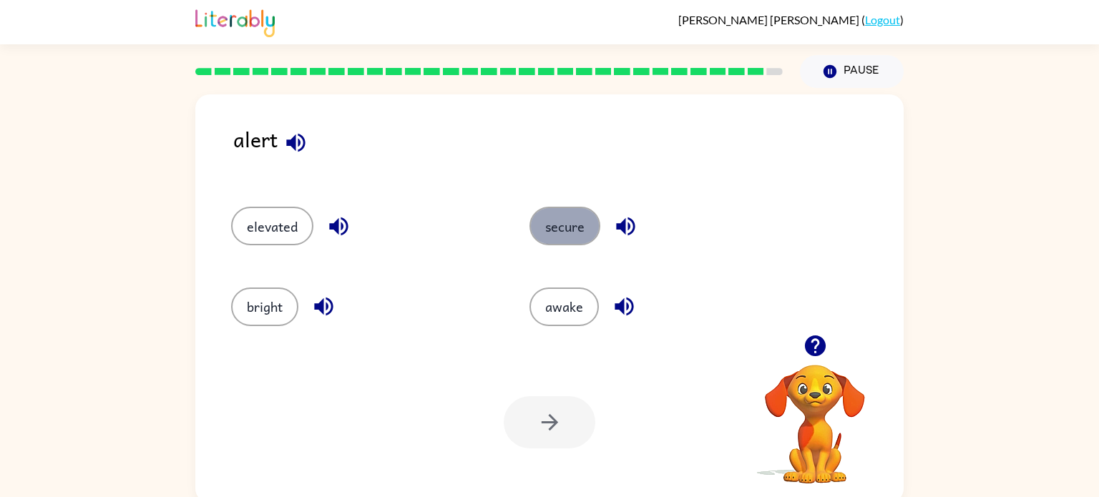
click at [557, 231] on button "secure" at bounding box center [565, 226] width 71 height 39
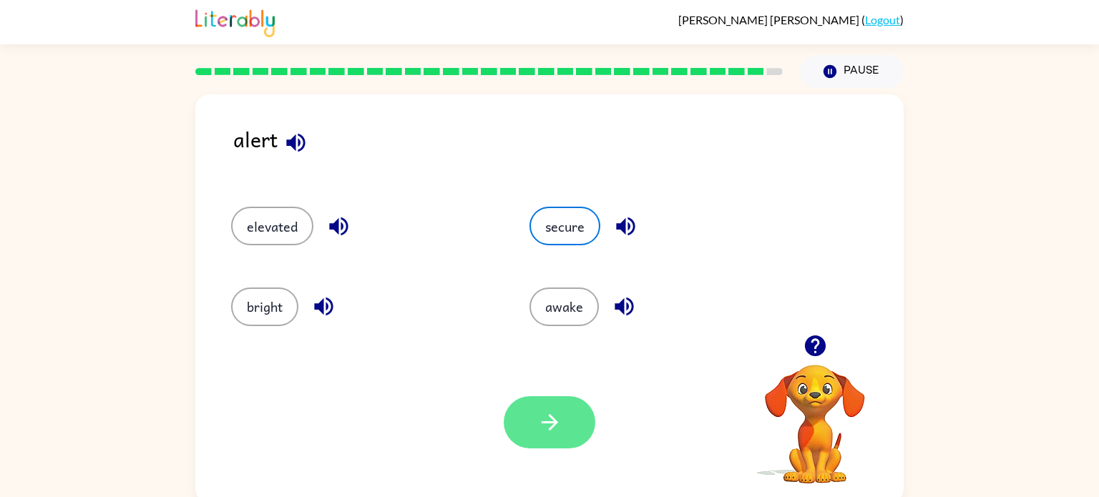
click at [553, 421] on icon "button" at bounding box center [549, 422] width 16 height 16
